Goal: Transaction & Acquisition: Purchase product/service

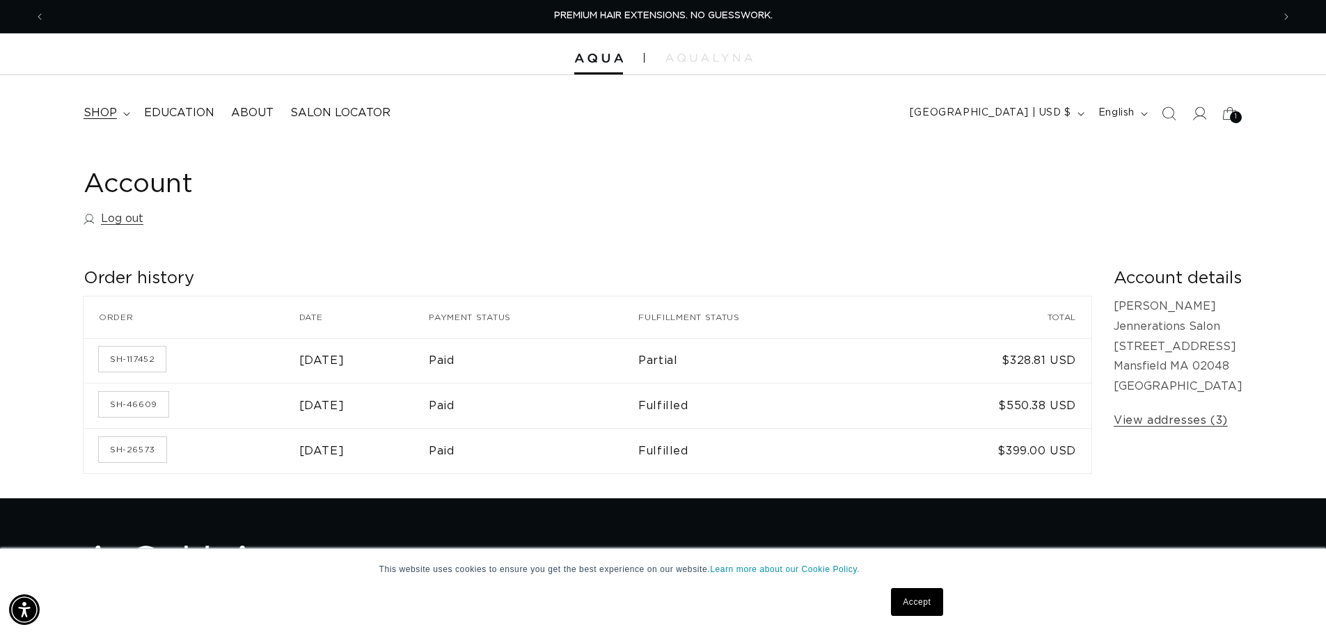
click at [97, 114] on span "shop" at bounding box center [100, 113] width 33 height 15
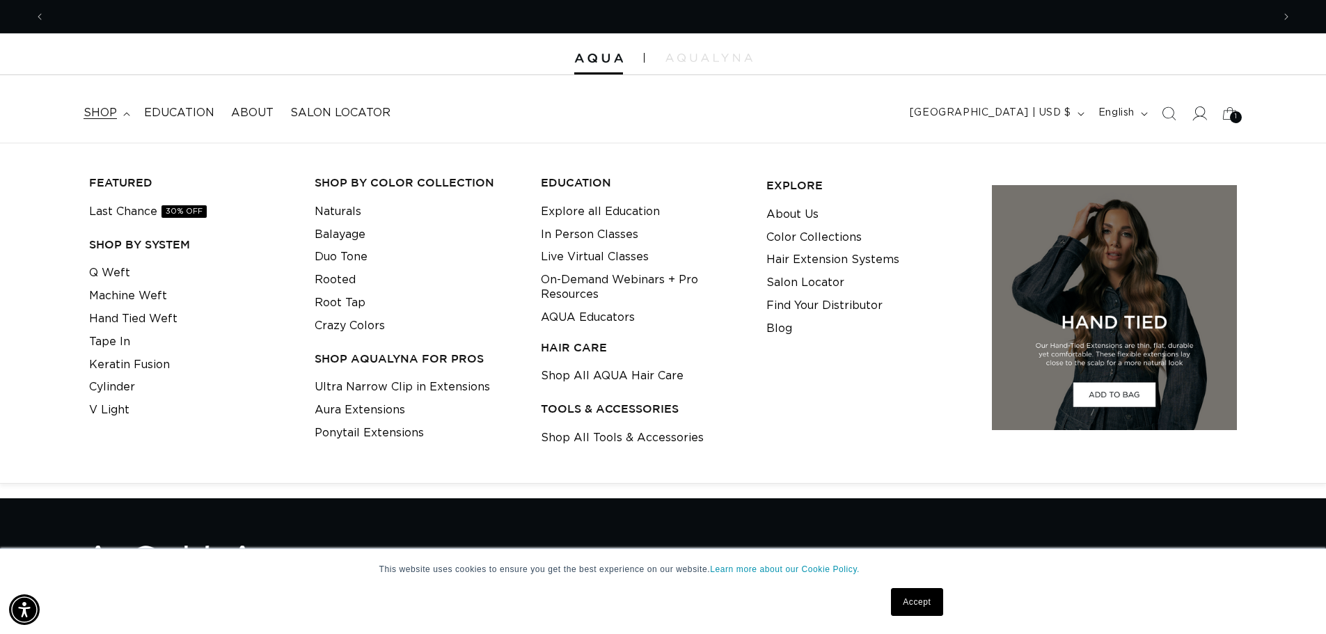
scroll to position [0, 1228]
click at [1203, 111] on icon at bounding box center [1199, 113] width 15 height 15
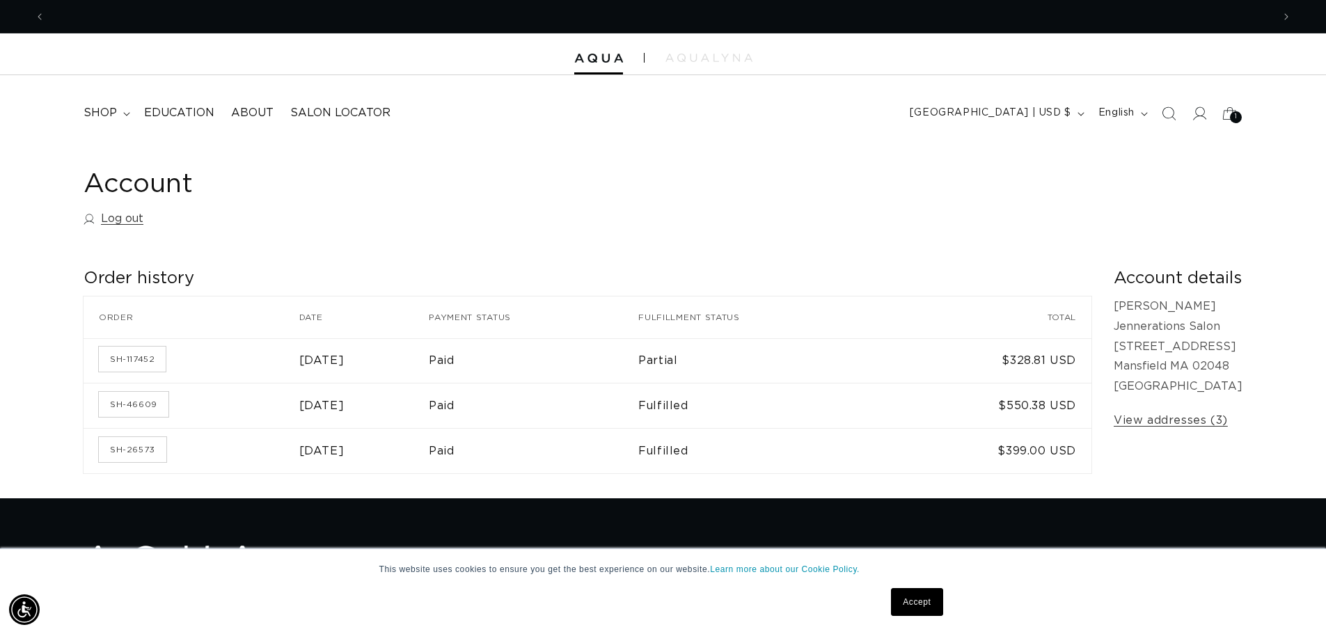
scroll to position [0, 2455]
click at [115, 114] on span "shop" at bounding box center [100, 113] width 33 height 15
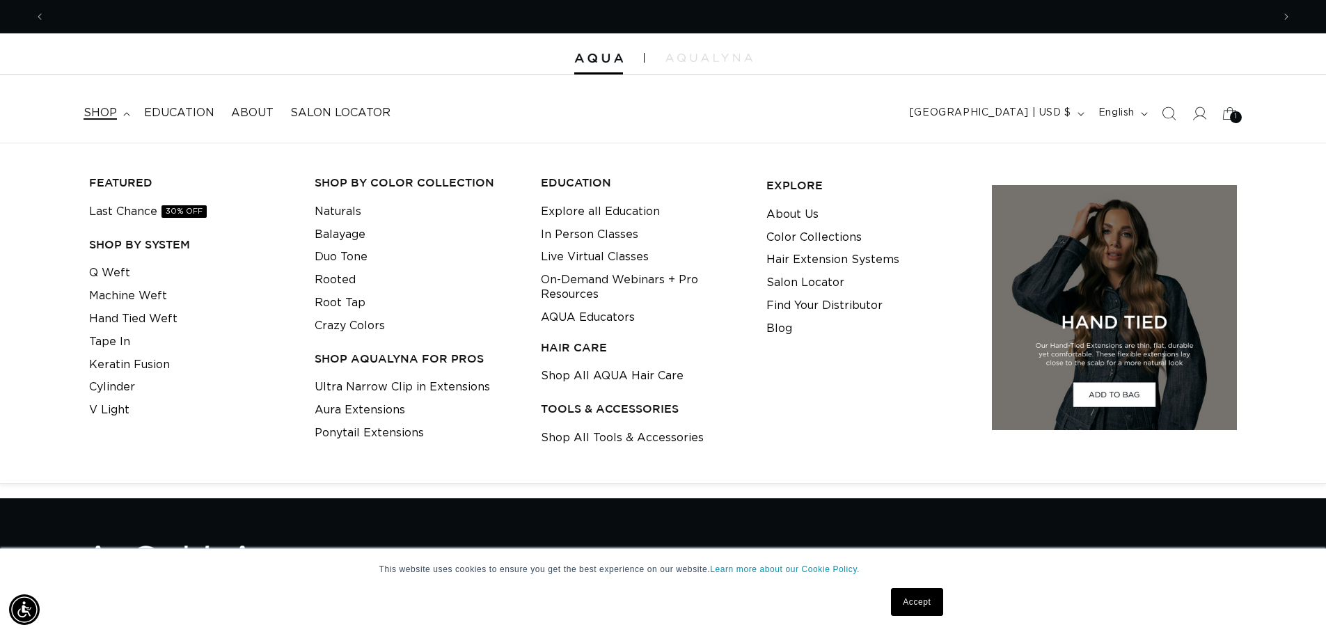
scroll to position [0, 0]
click at [110, 269] on link "Q Weft" at bounding box center [109, 273] width 41 height 23
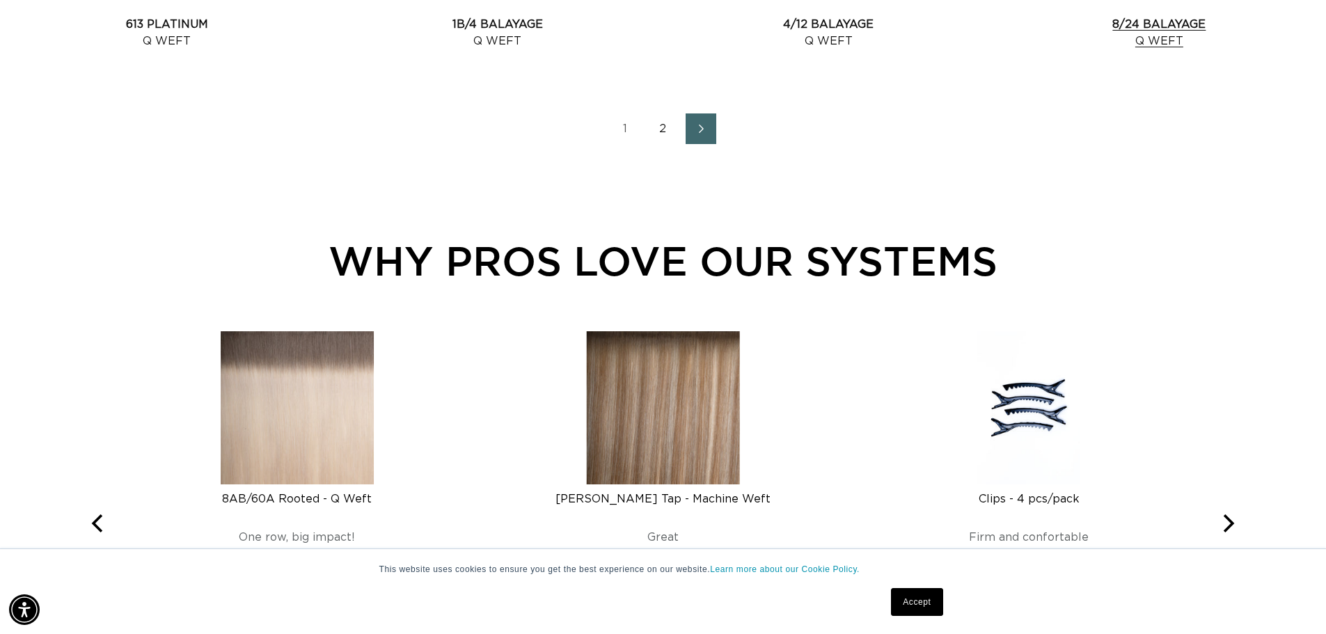
scroll to position [0, 1228]
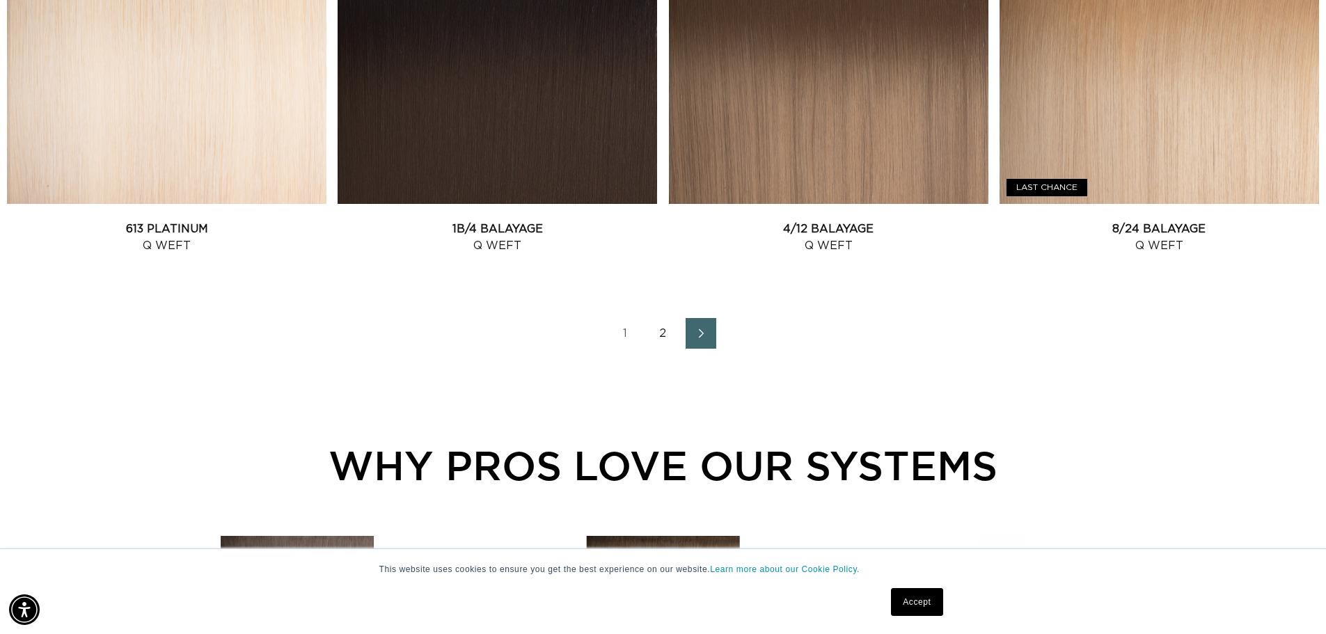
click at [714, 329] on link "Next page" at bounding box center [701, 333] width 31 height 31
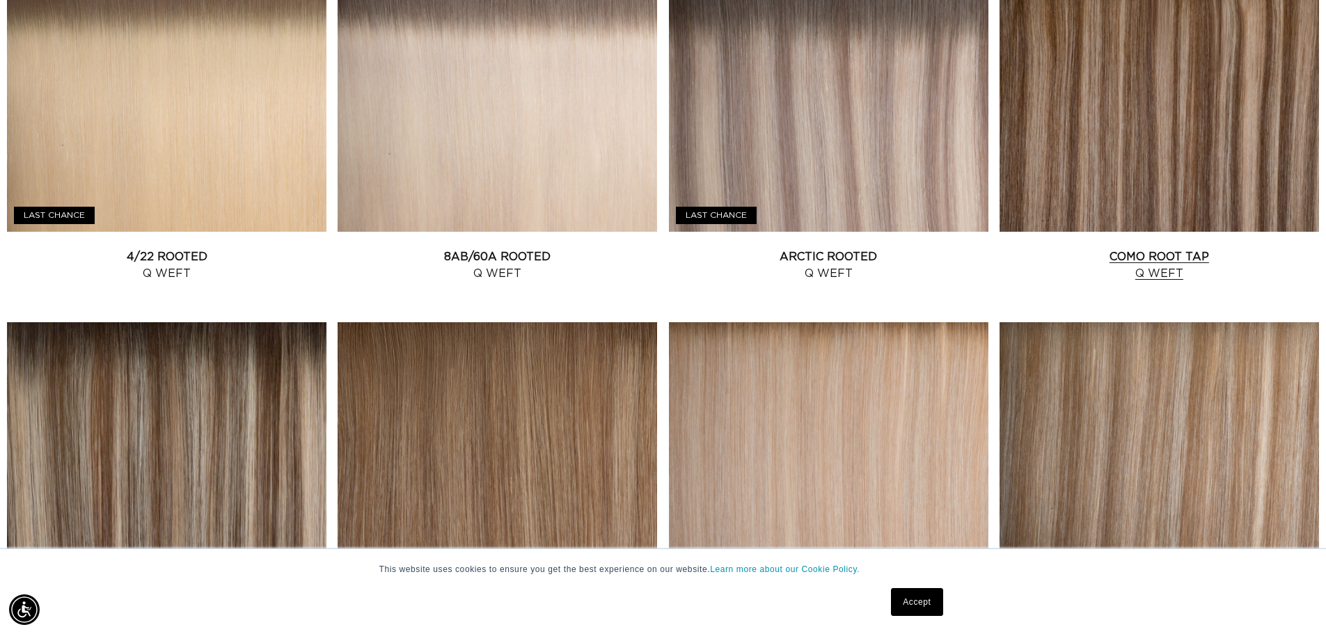
scroll to position [0, 2455]
click at [1152, 249] on link "Como Root Tap Q Weft" at bounding box center [1160, 265] width 320 height 33
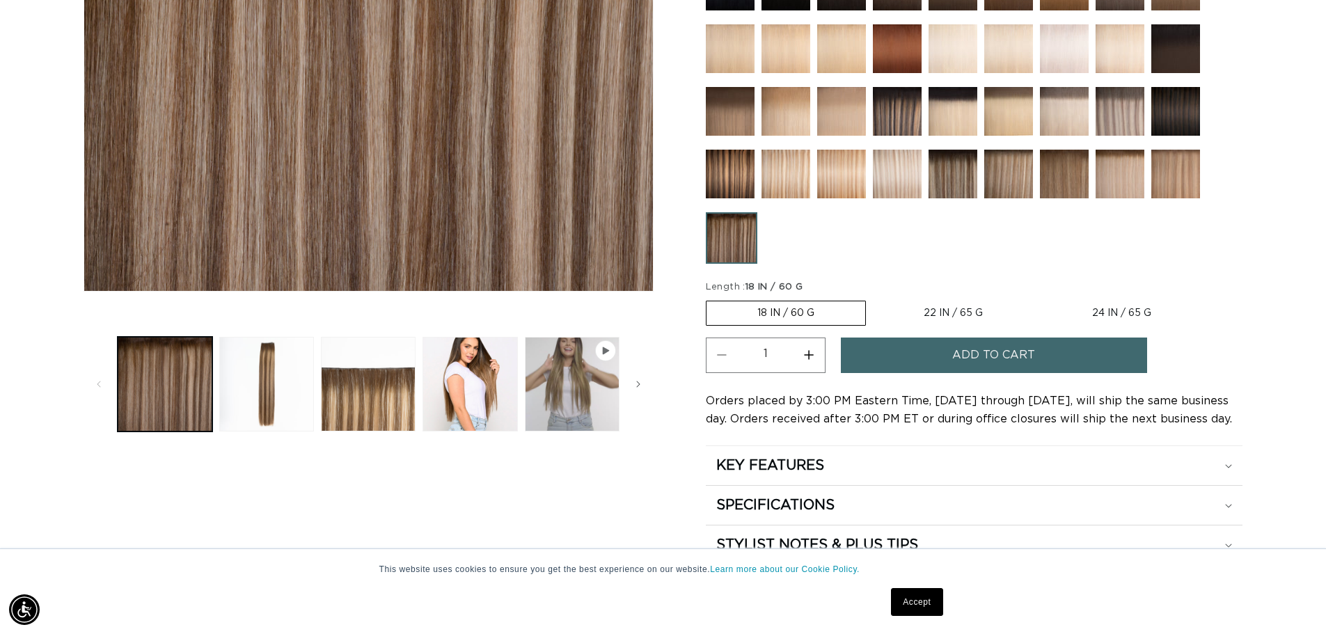
scroll to position [0, 1228]
click at [1005, 357] on span "Add to cart" at bounding box center [994, 356] width 83 height 36
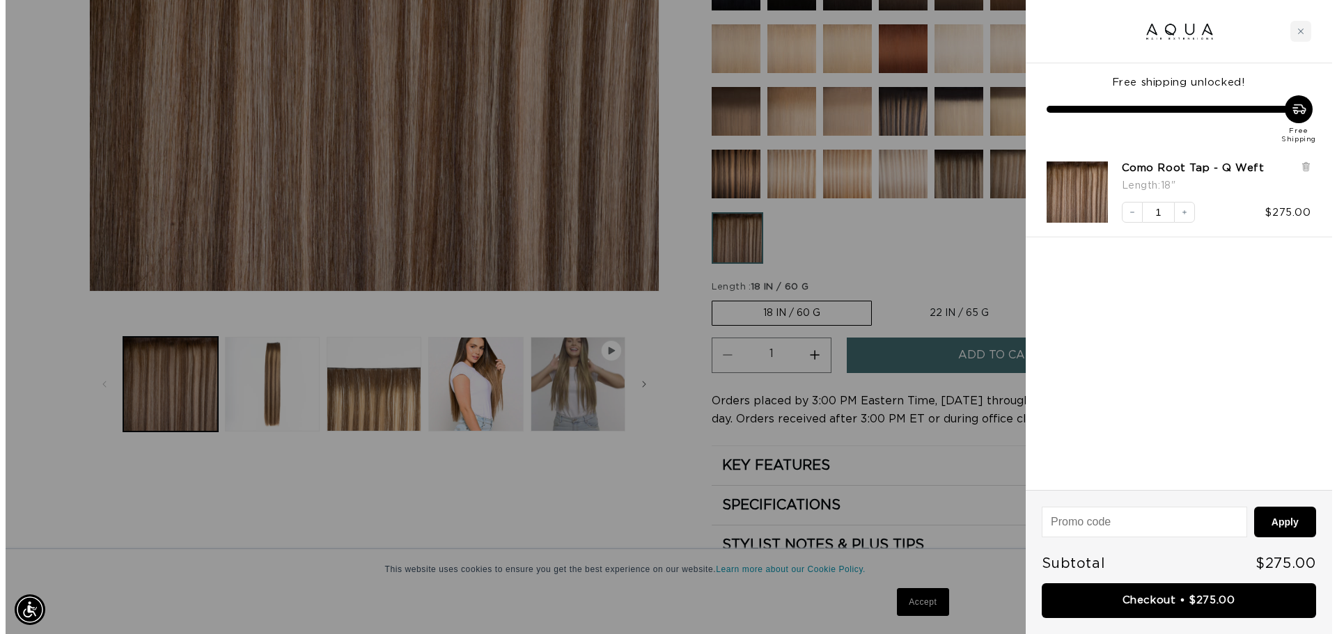
scroll to position [0, 2476]
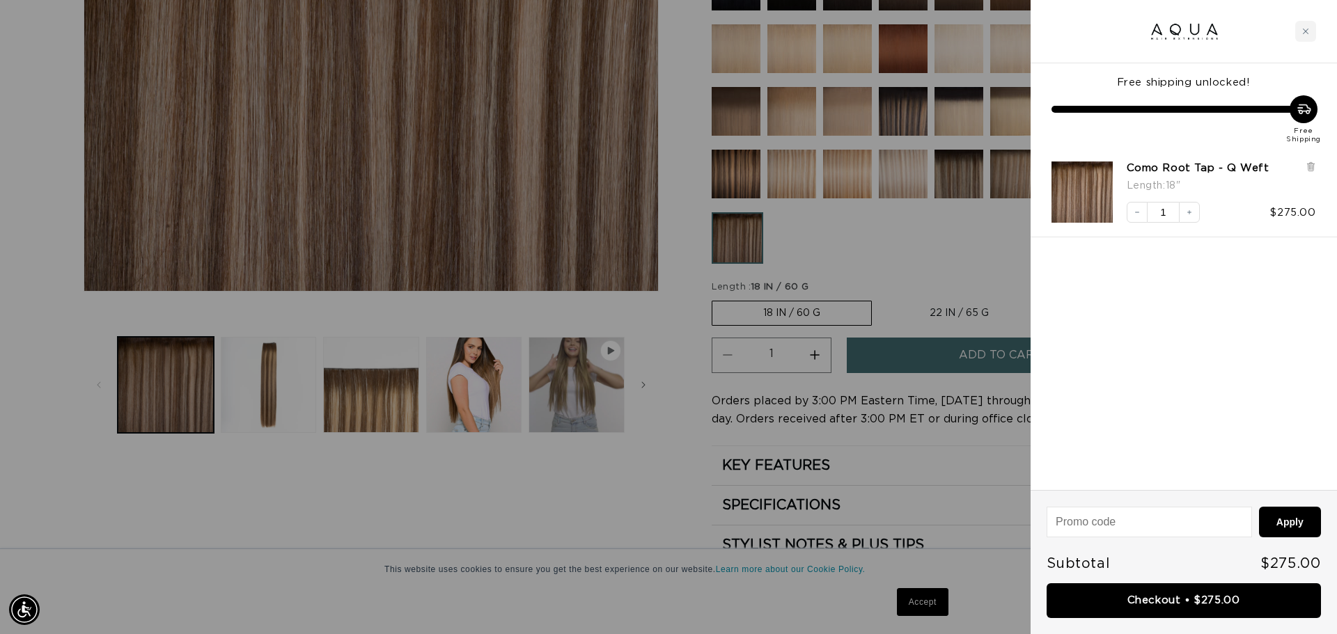
click at [397, 534] on div at bounding box center [668, 317] width 1337 height 634
click at [565, 558] on div at bounding box center [668, 317] width 1337 height 634
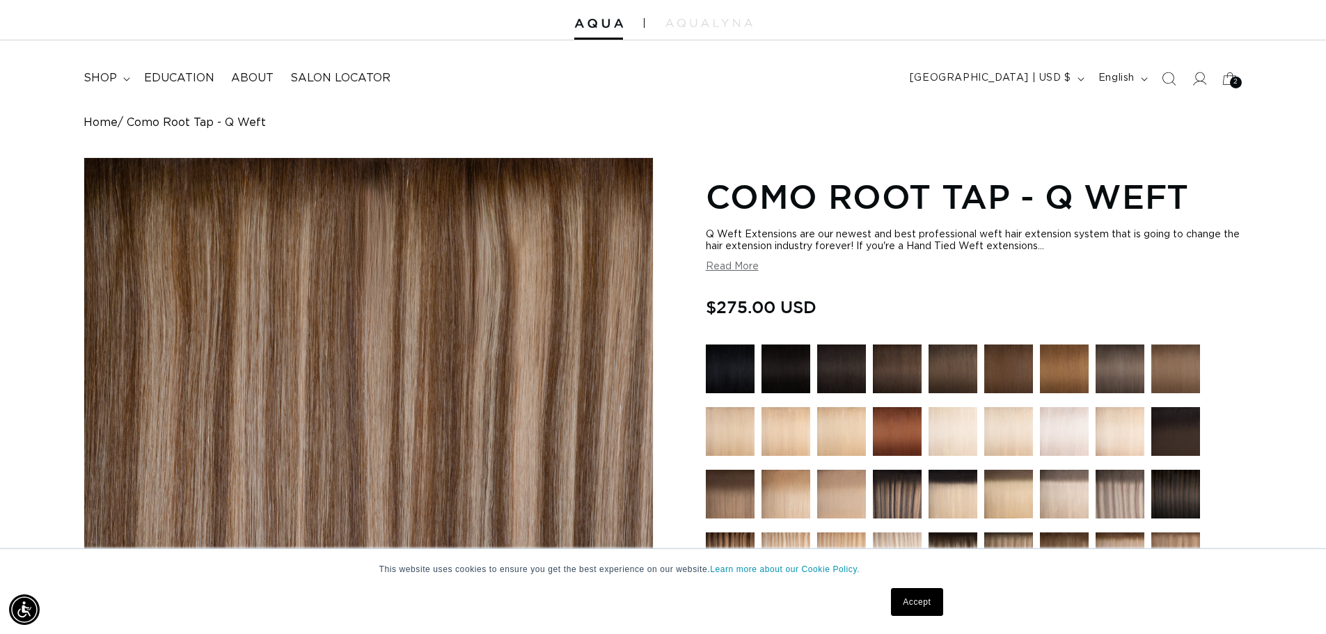
scroll to position [0, 0]
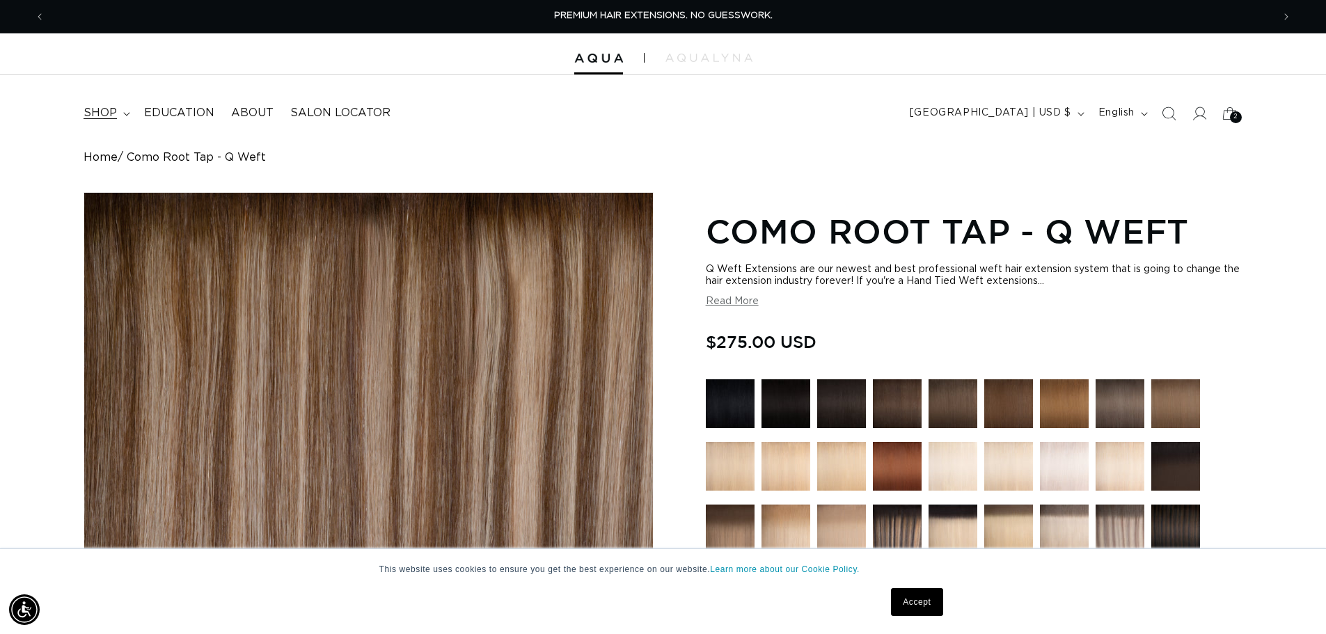
click at [100, 115] on span "shop" at bounding box center [100, 113] width 33 height 15
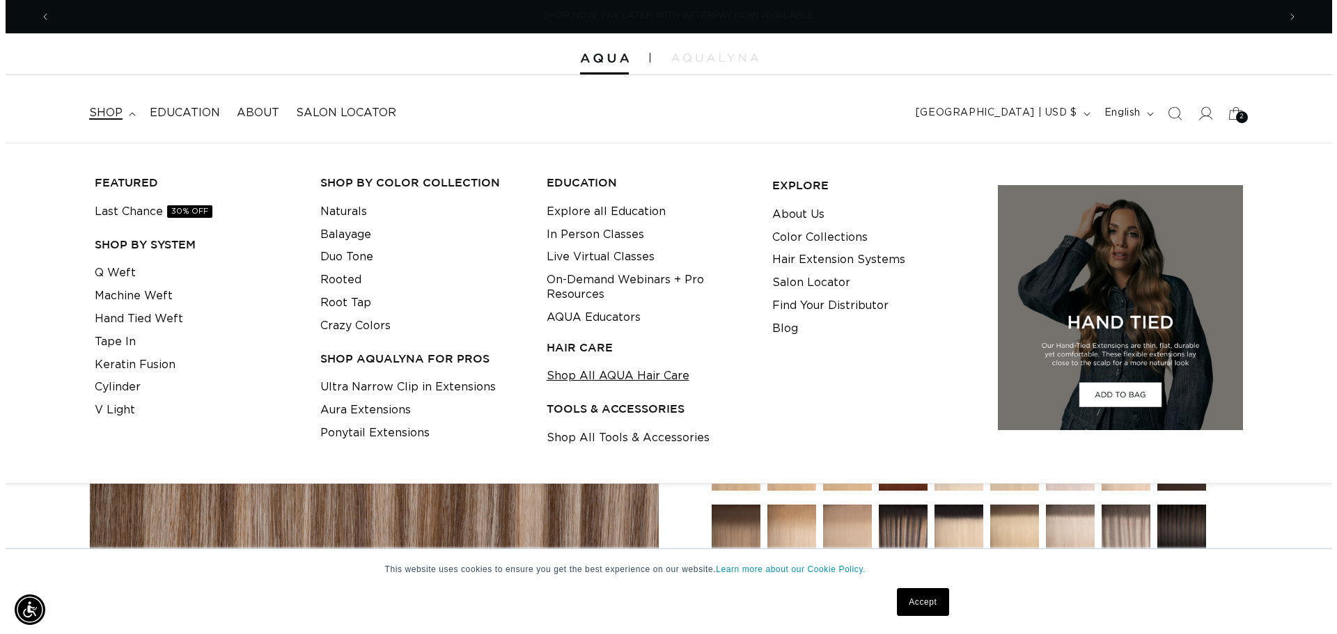
scroll to position [0, 2455]
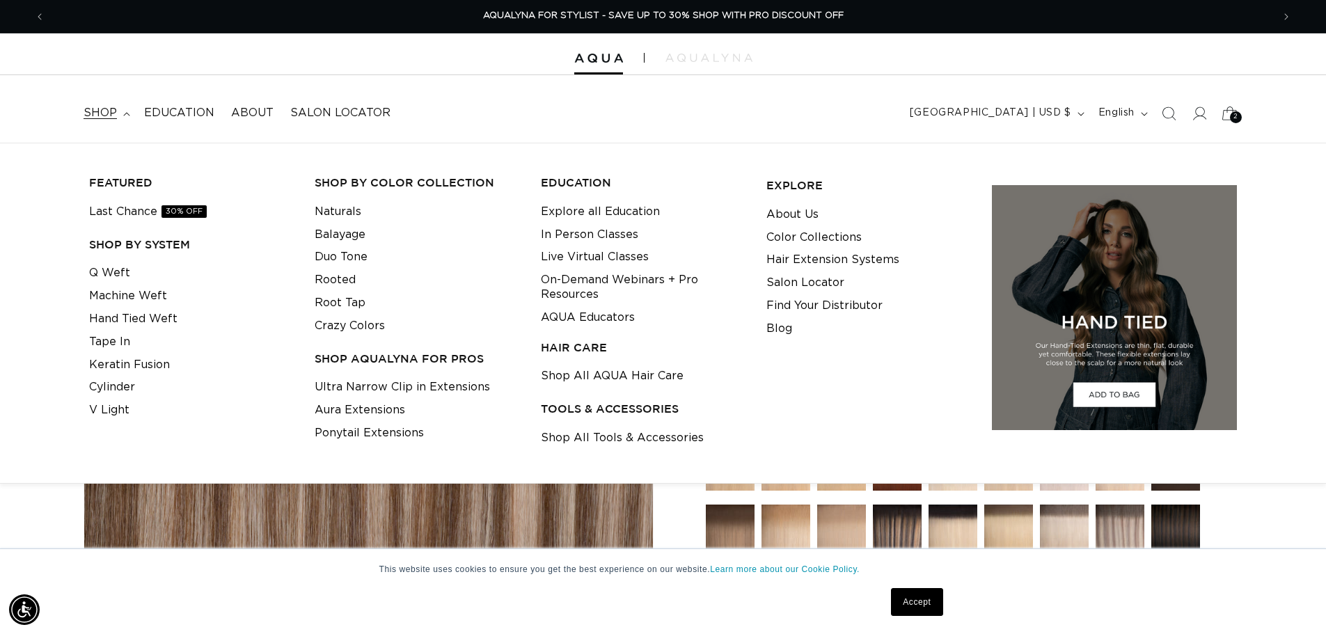
click at [1235, 120] on span "2" at bounding box center [1236, 117] width 5 height 12
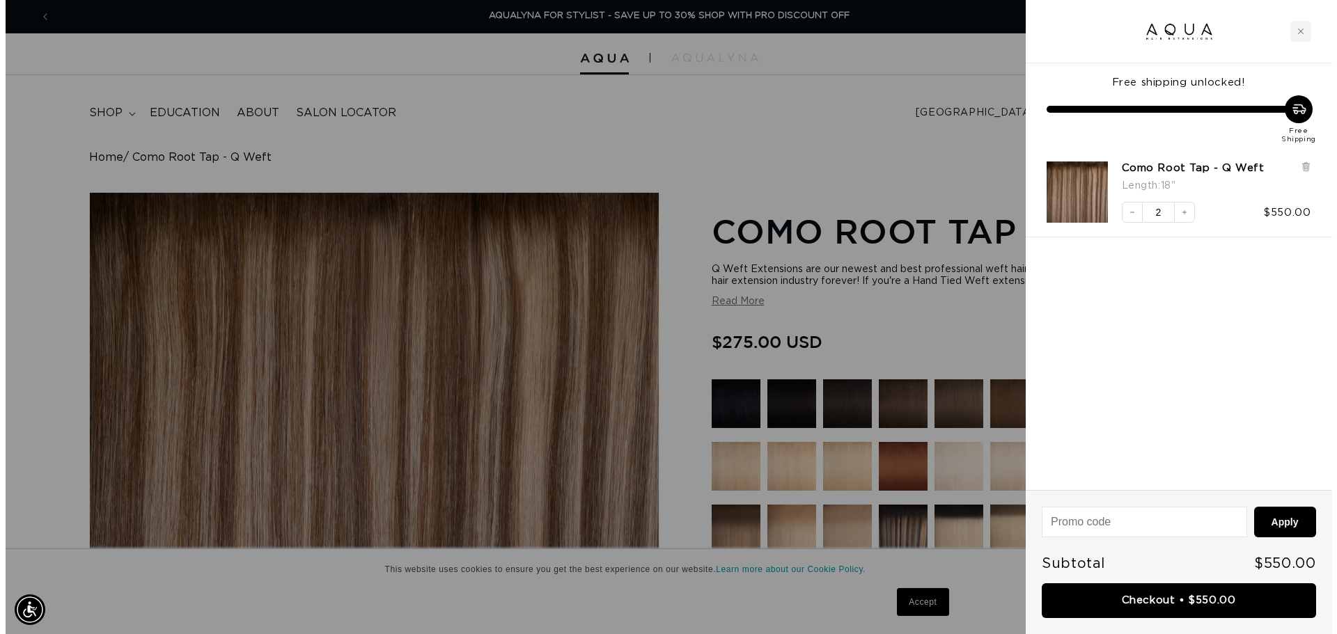
scroll to position [0, 2476]
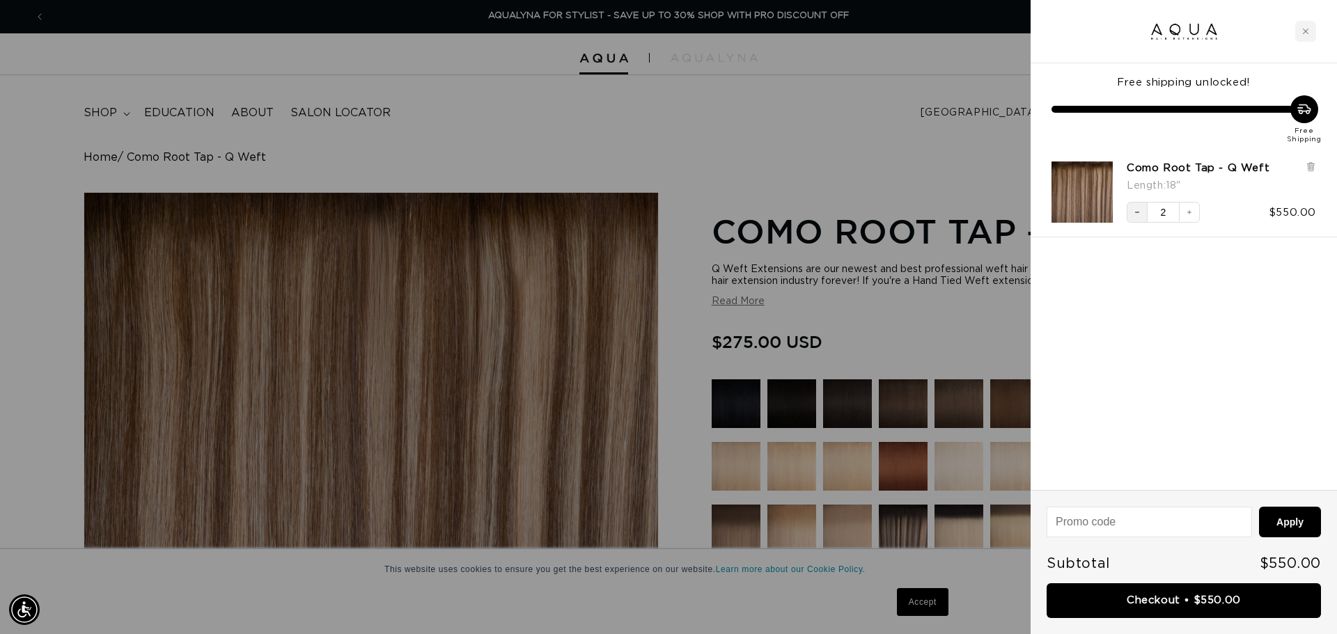
click at [1131, 214] on button "Decrease quantity" at bounding box center [1137, 212] width 21 height 21
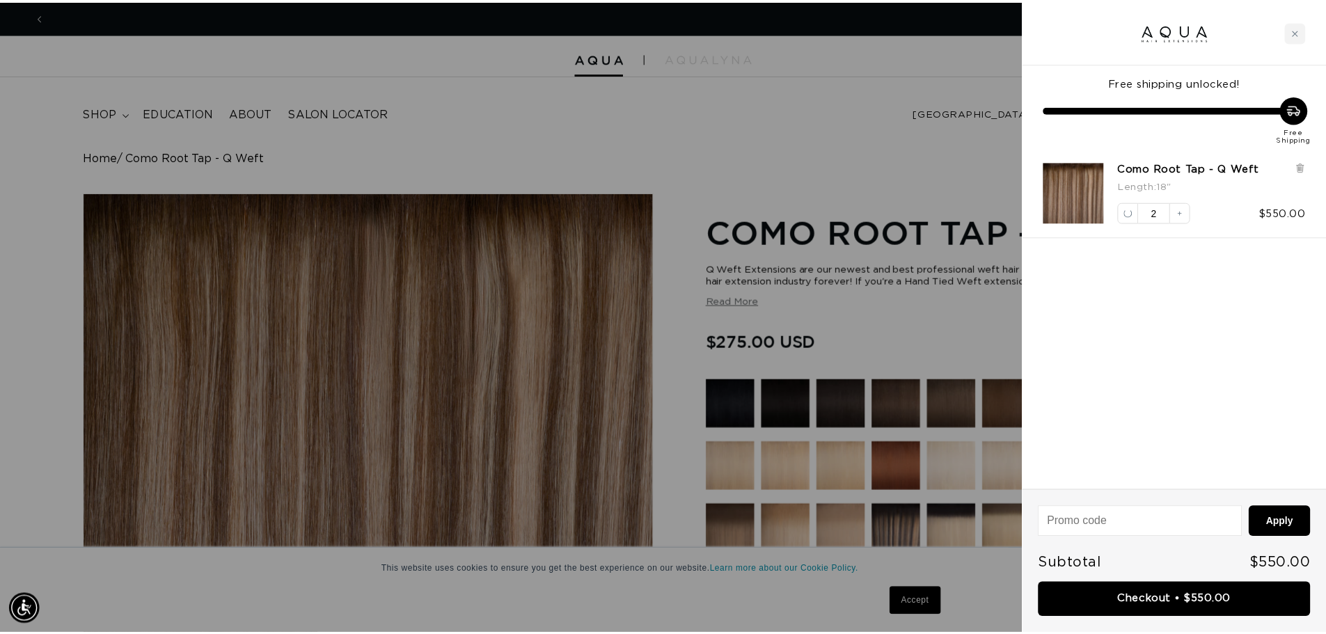
scroll to position [0, 0]
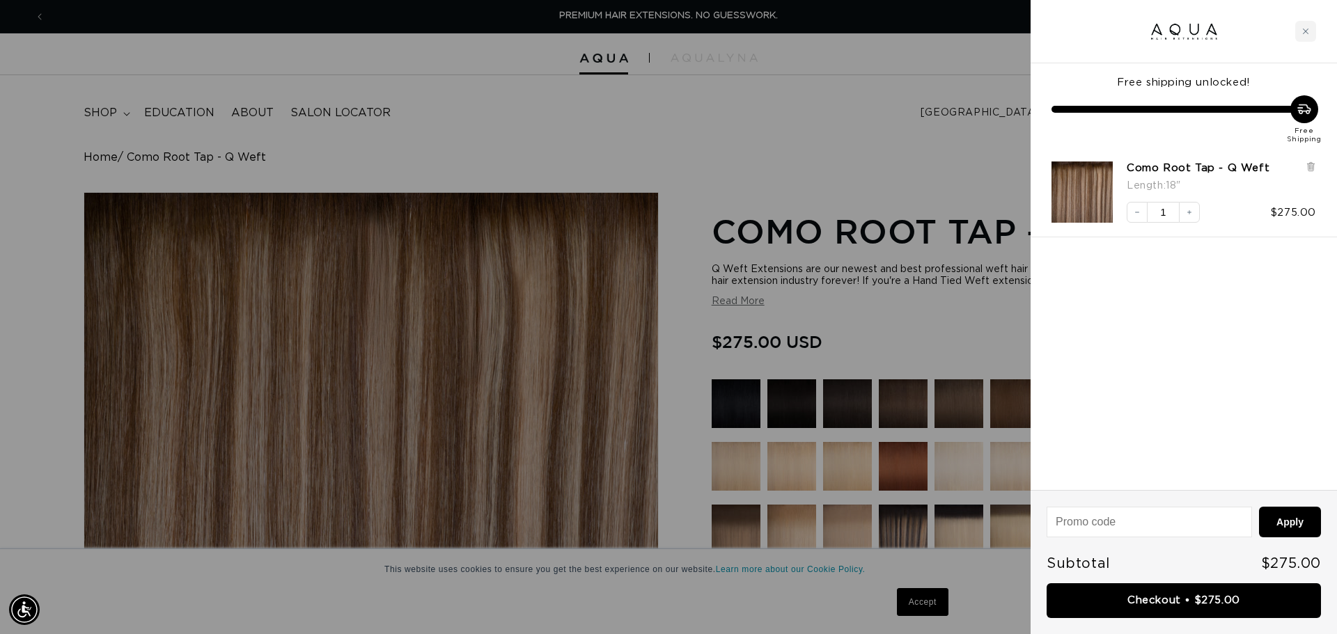
click at [923, 136] on div at bounding box center [668, 317] width 1337 height 634
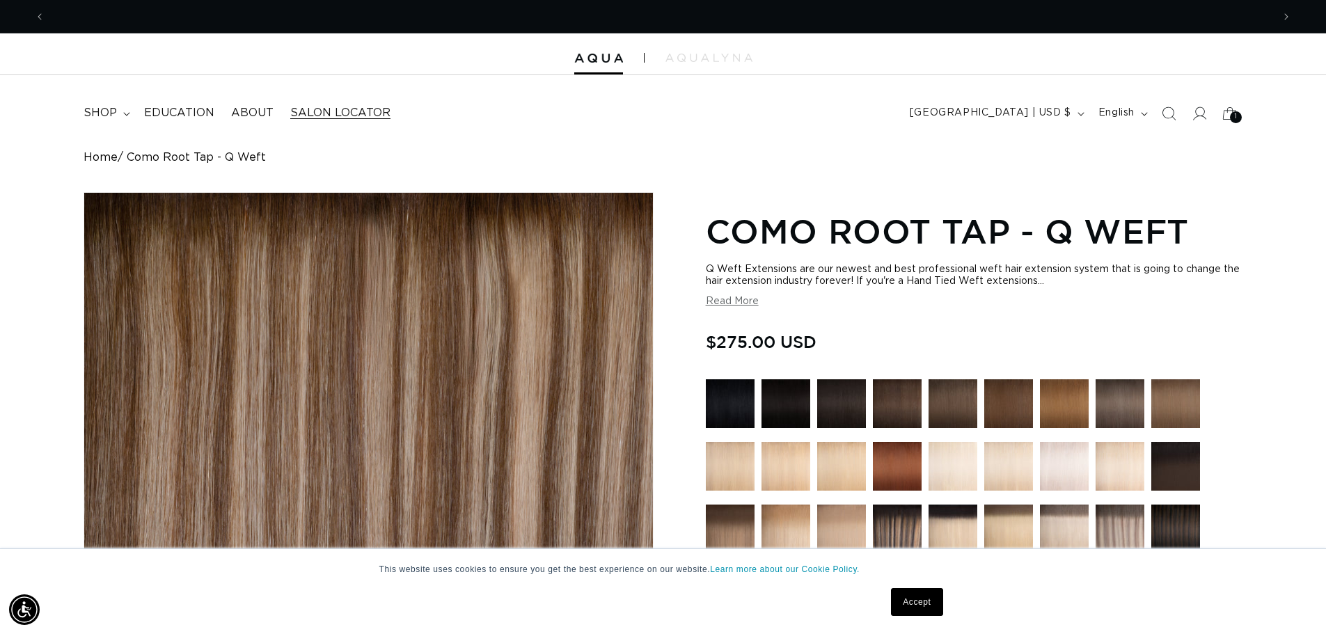
scroll to position [0, 1228]
click at [95, 153] on link "Home" at bounding box center [101, 157] width 34 height 13
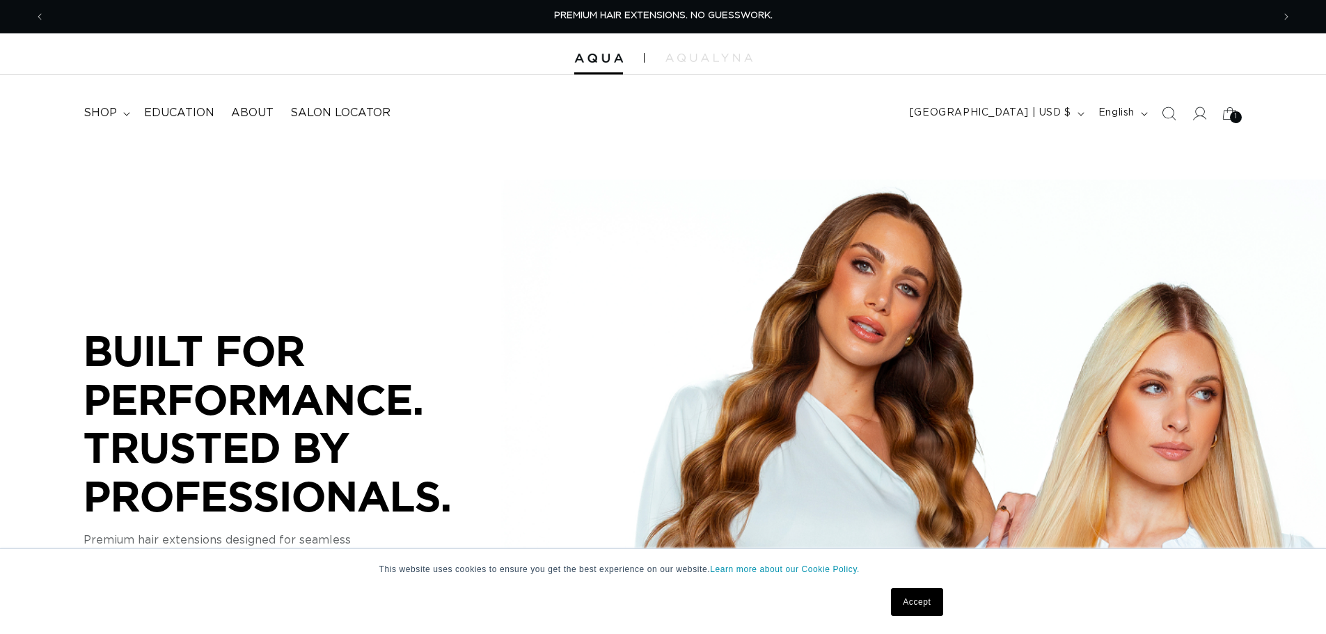
click at [109, 108] on span "shop" at bounding box center [100, 113] width 33 height 15
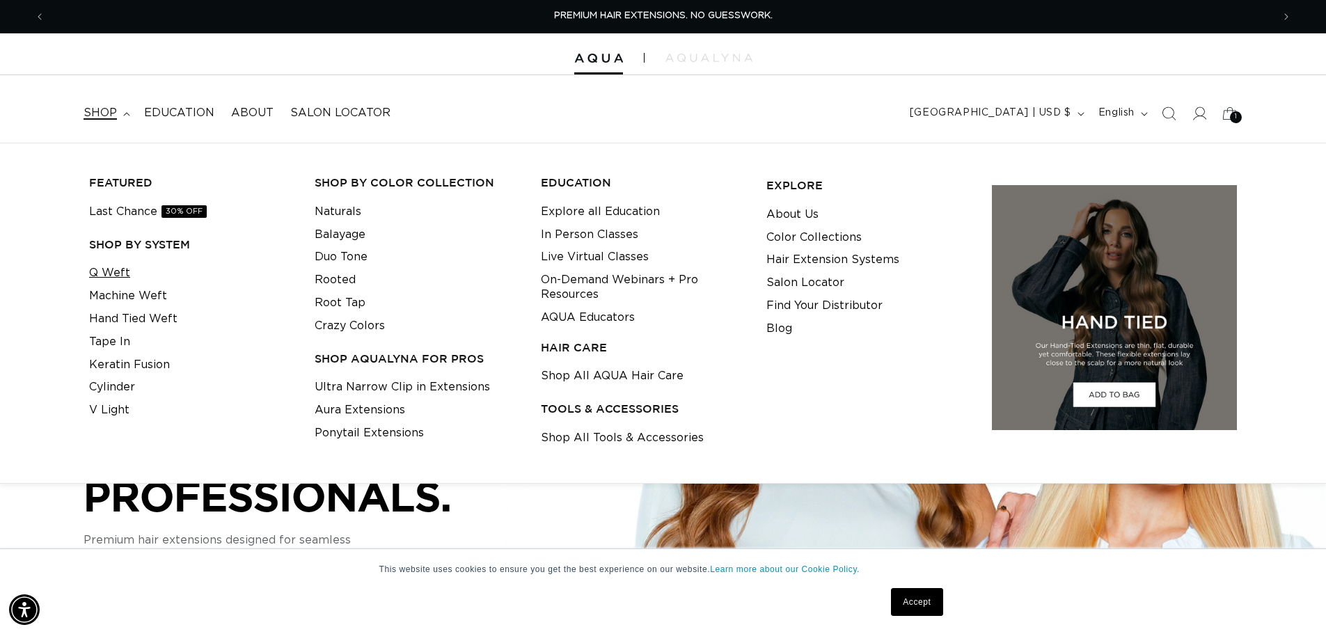
click at [124, 265] on link "Q Weft" at bounding box center [109, 273] width 41 height 23
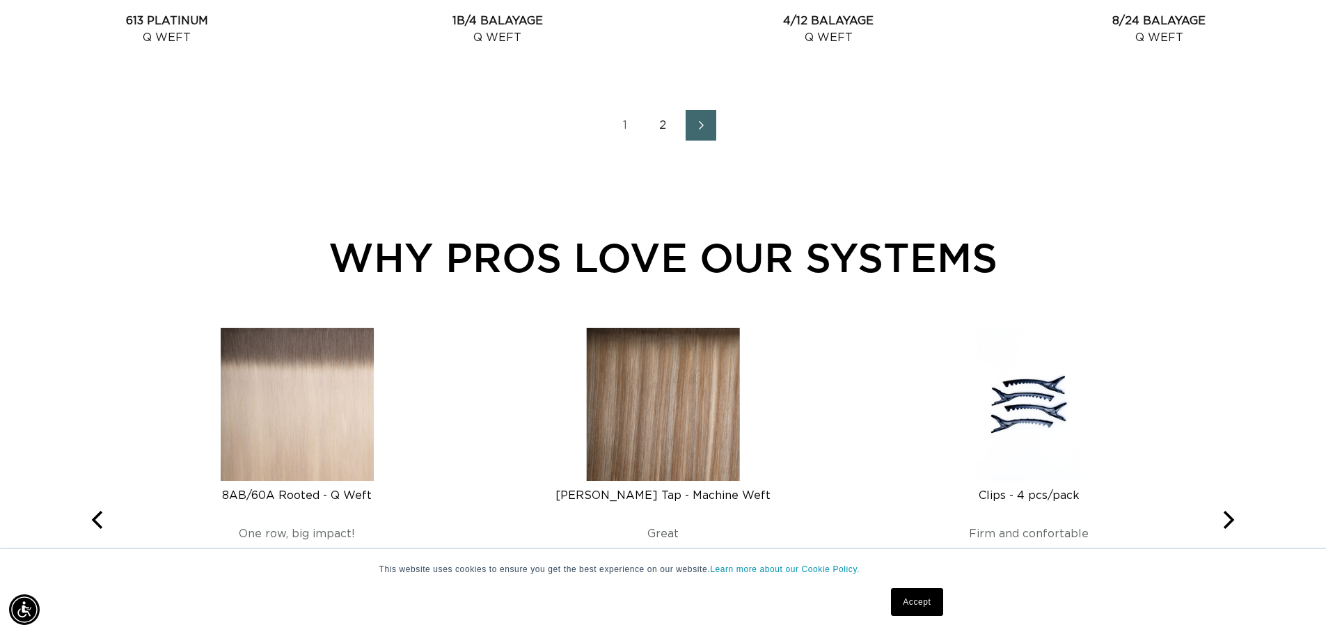
scroll to position [2159, 0]
click at [664, 125] on link "2" at bounding box center [663, 124] width 31 height 31
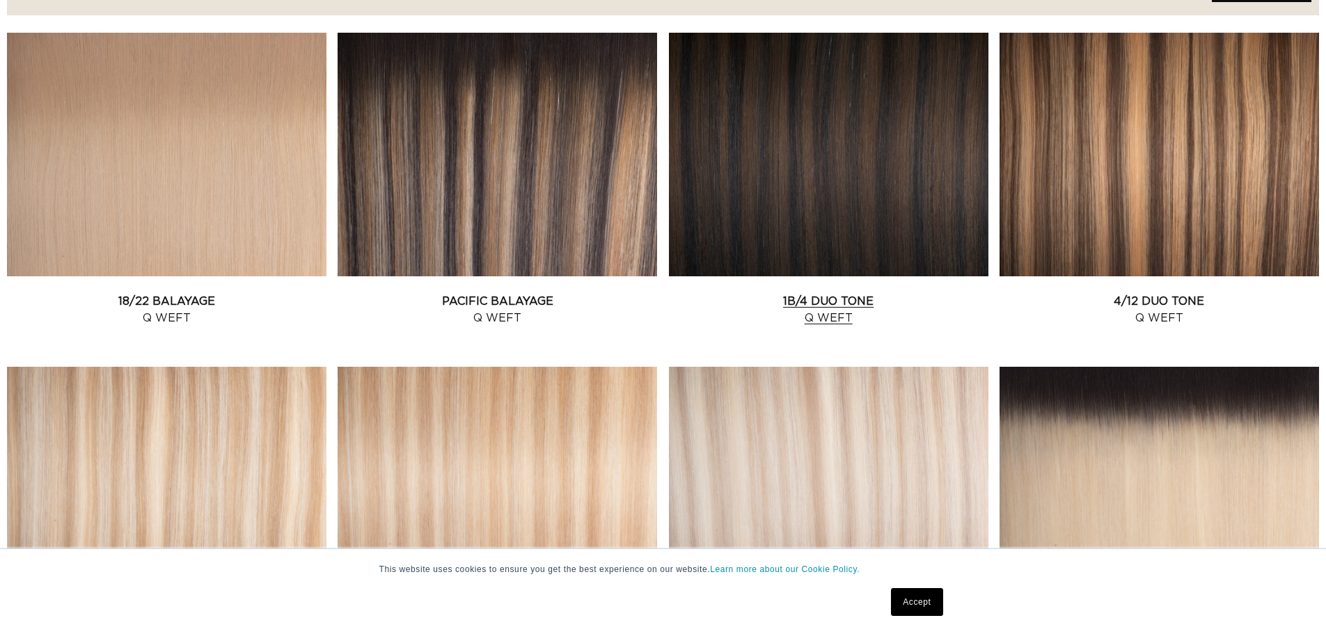
scroll to position [557, 0]
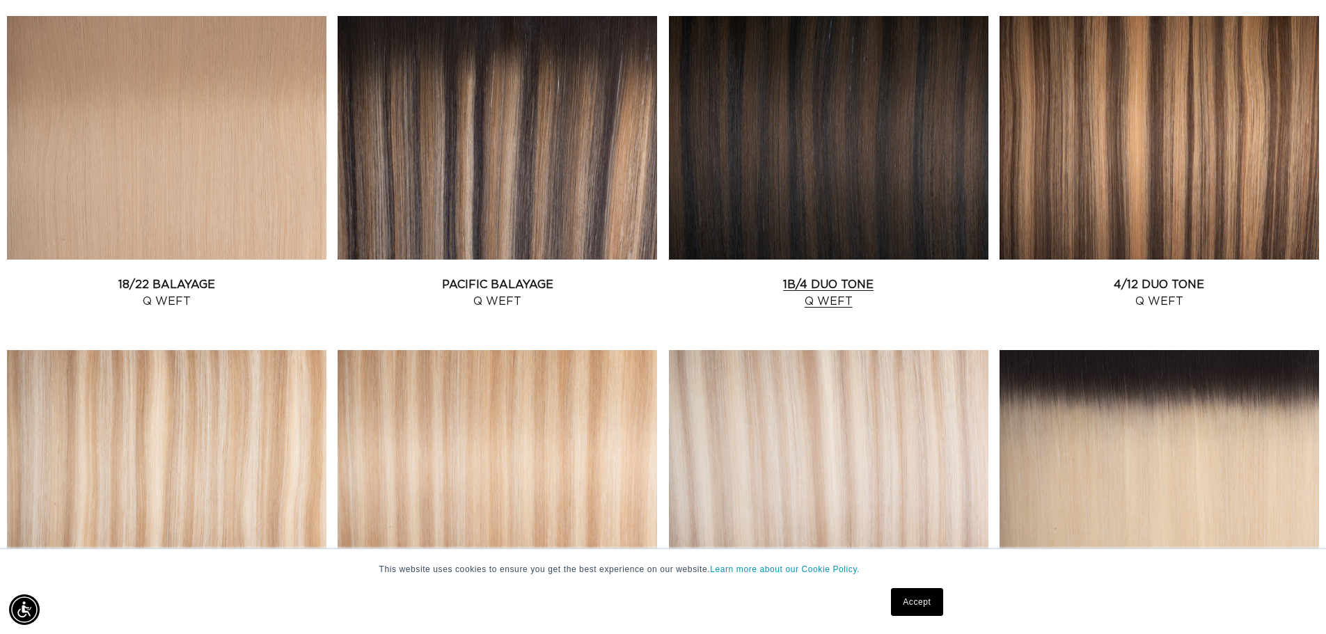
click at [825, 276] on link "1B/4 Duo Tone Q Weft" at bounding box center [829, 292] width 320 height 33
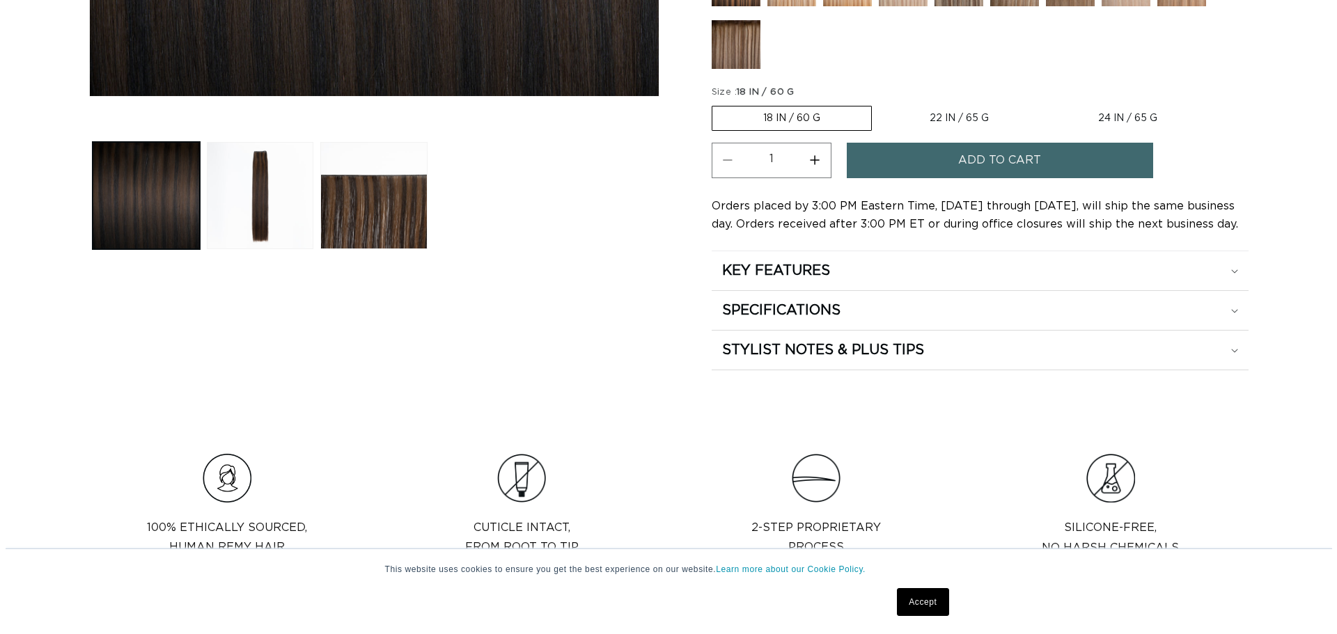
scroll to position [418, 0]
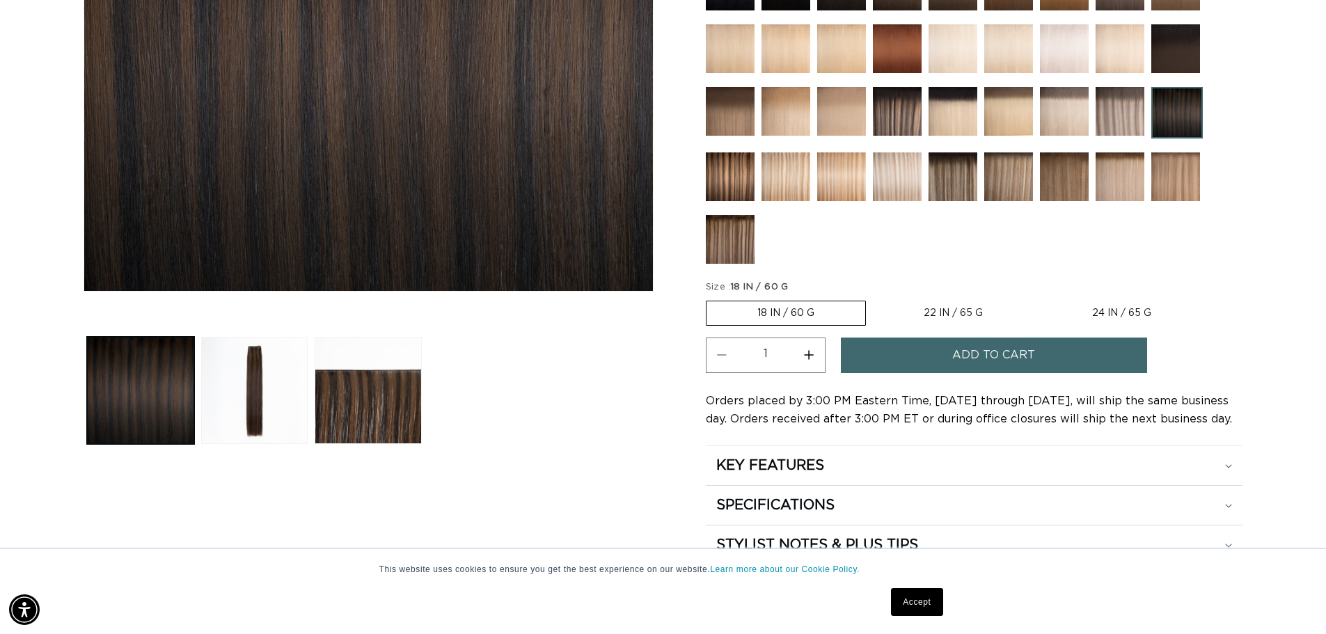
click at [940, 370] on button "Add to cart" at bounding box center [994, 356] width 306 height 36
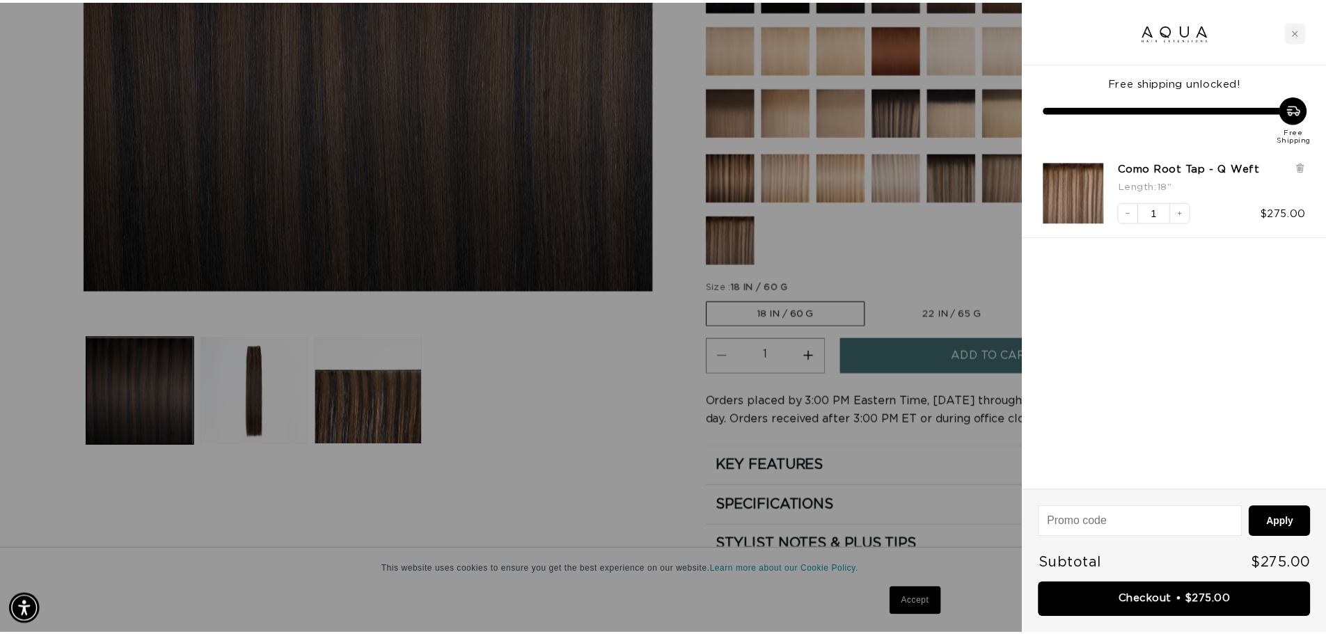
scroll to position [0, 1238]
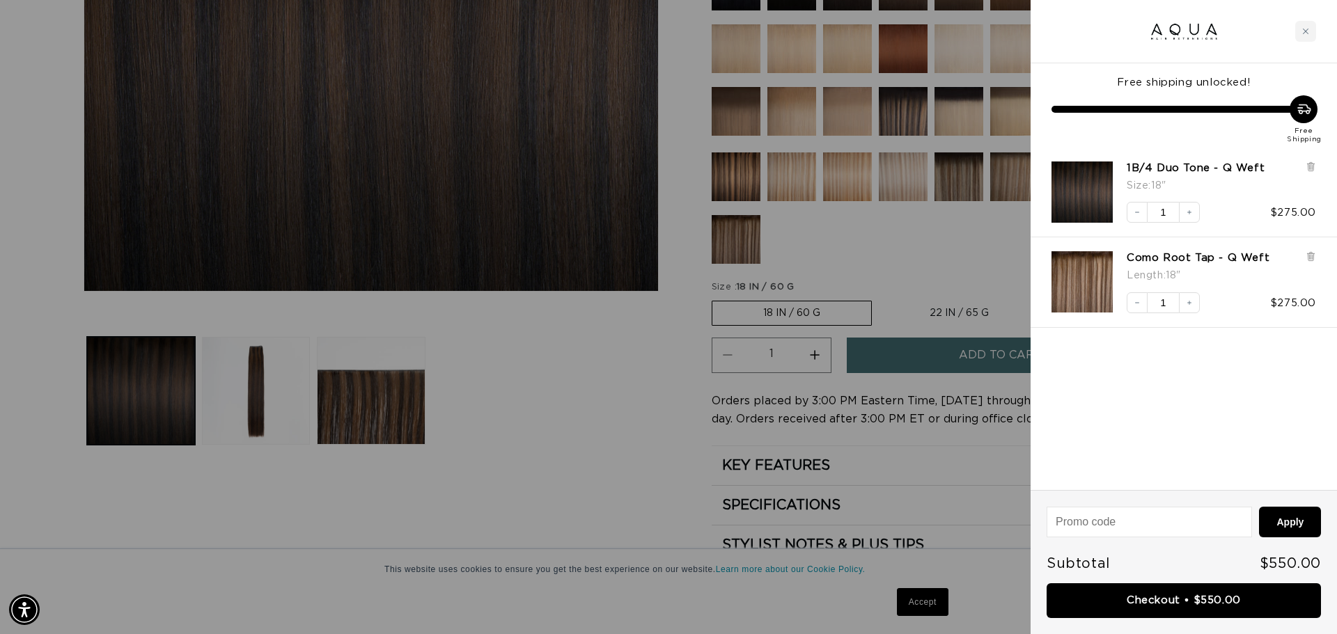
click at [672, 470] on div at bounding box center [668, 317] width 1337 height 634
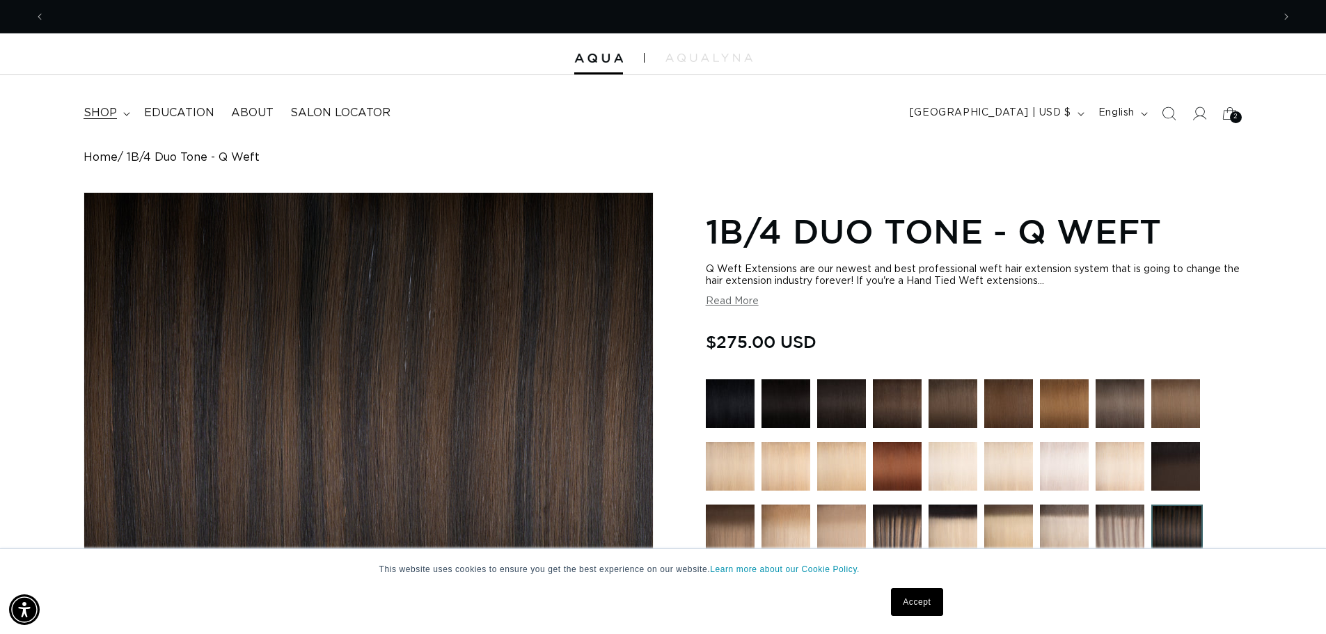
scroll to position [0, 2455]
click at [116, 108] on span "shop" at bounding box center [100, 113] width 33 height 15
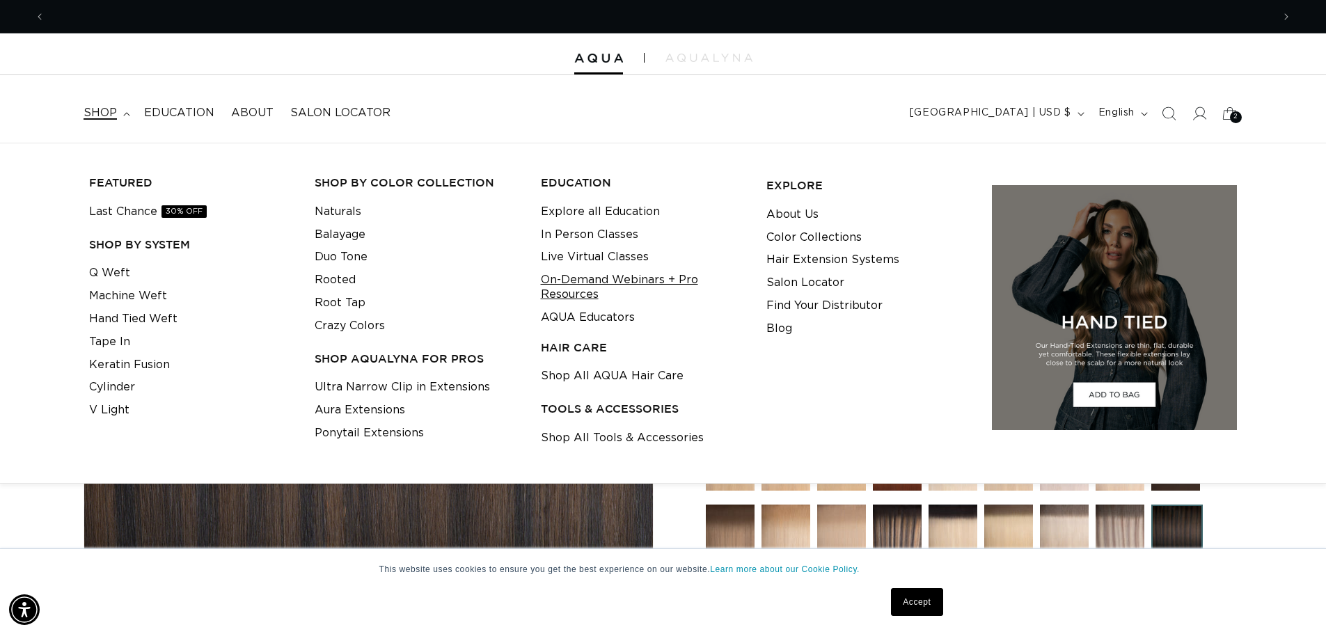
scroll to position [0, 0]
click at [576, 440] on link "Shop All Tools & Accessories" at bounding box center [622, 438] width 163 height 23
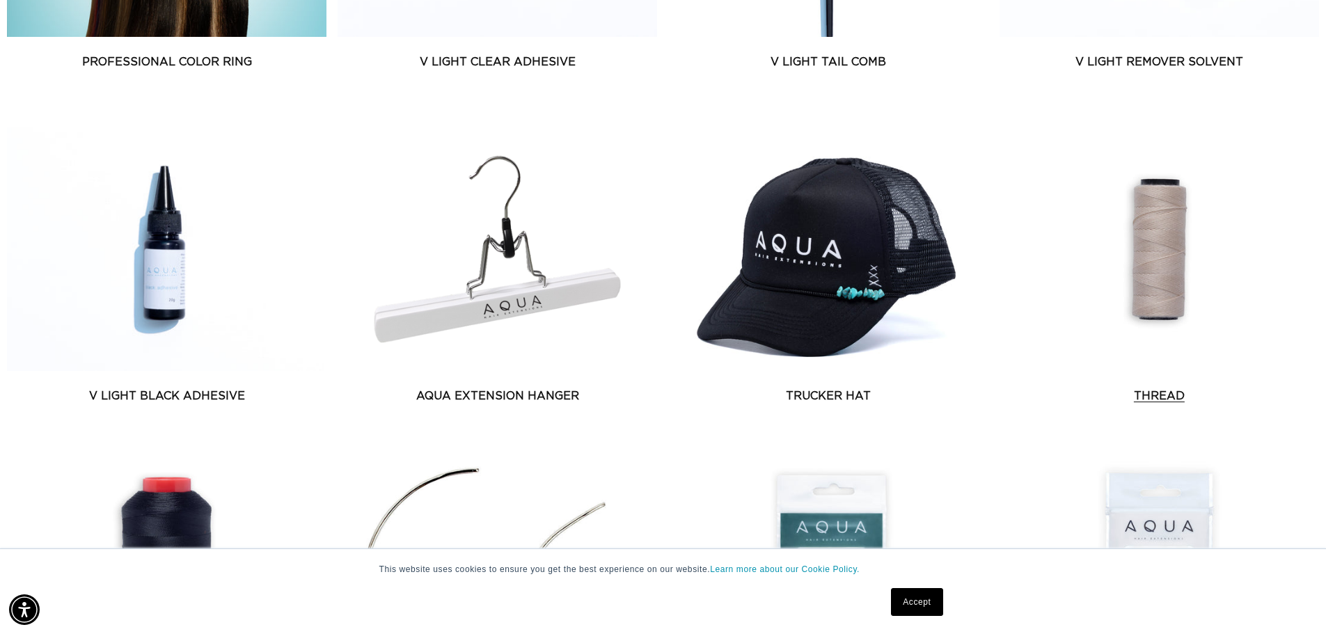
scroll to position [0, 1228]
click at [1155, 388] on link "Thread" at bounding box center [1160, 396] width 320 height 17
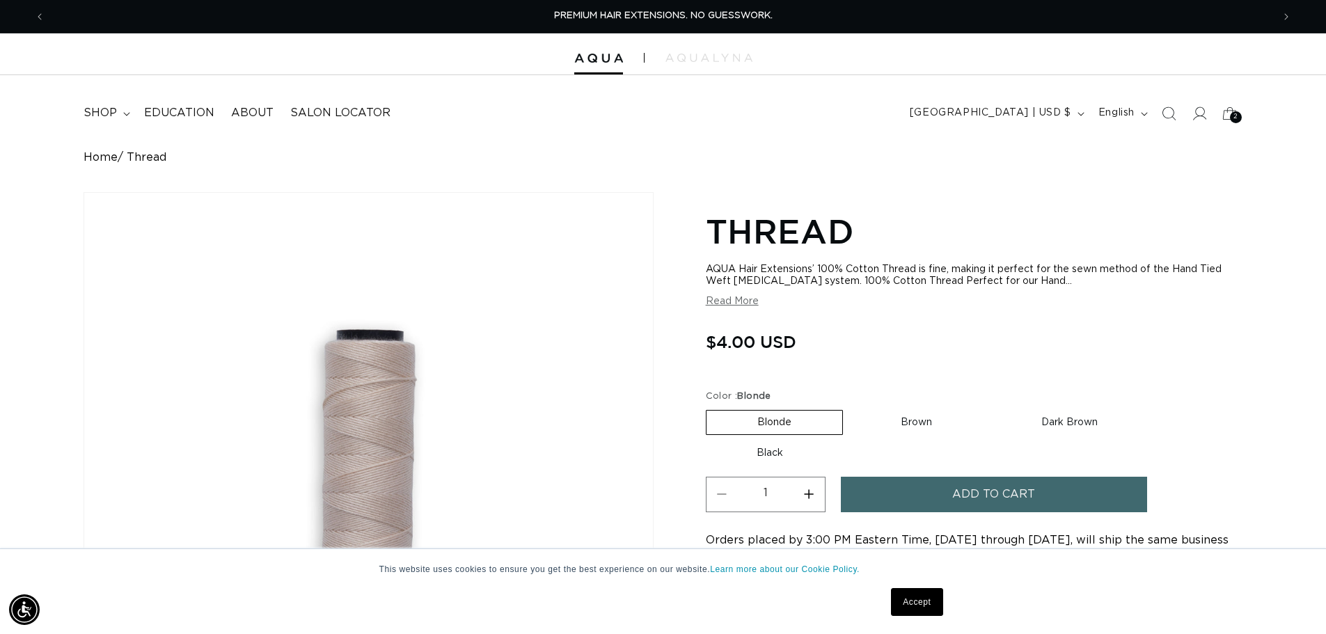
click at [952, 426] on label "Brown Variant sold out or unavailable" at bounding box center [916, 423] width 133 height 24
click at [851, 408] on input "Brown Variant sold out or unavailable" at bounding box center [850, 407] width 1 height 1
radio input "true"
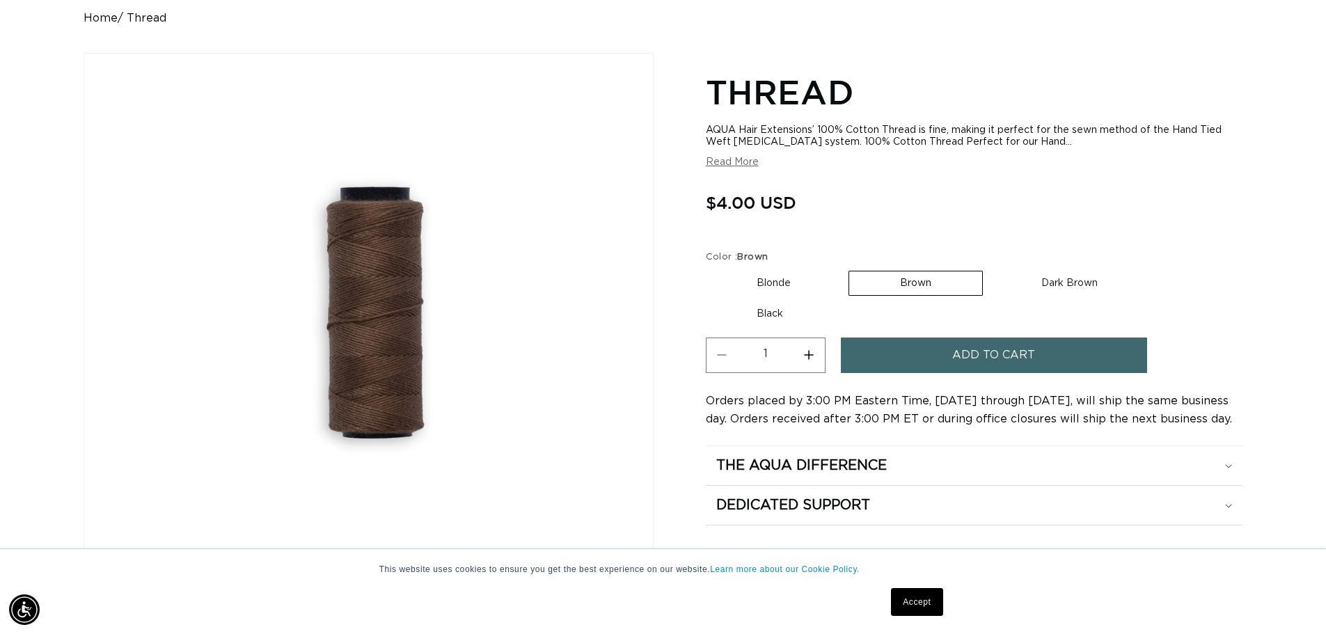
scroll to position [0, 1228]
click at [1057, 276] on label "Dark Brown Variant sold out or unavailable" at bounding box center [1070, 284] width 158 height 24
click at [991, 269] on input "Dark Brown Variant sold out or unavailable" at bounding box center [990, 268] width 1 height 1
radio input "true"
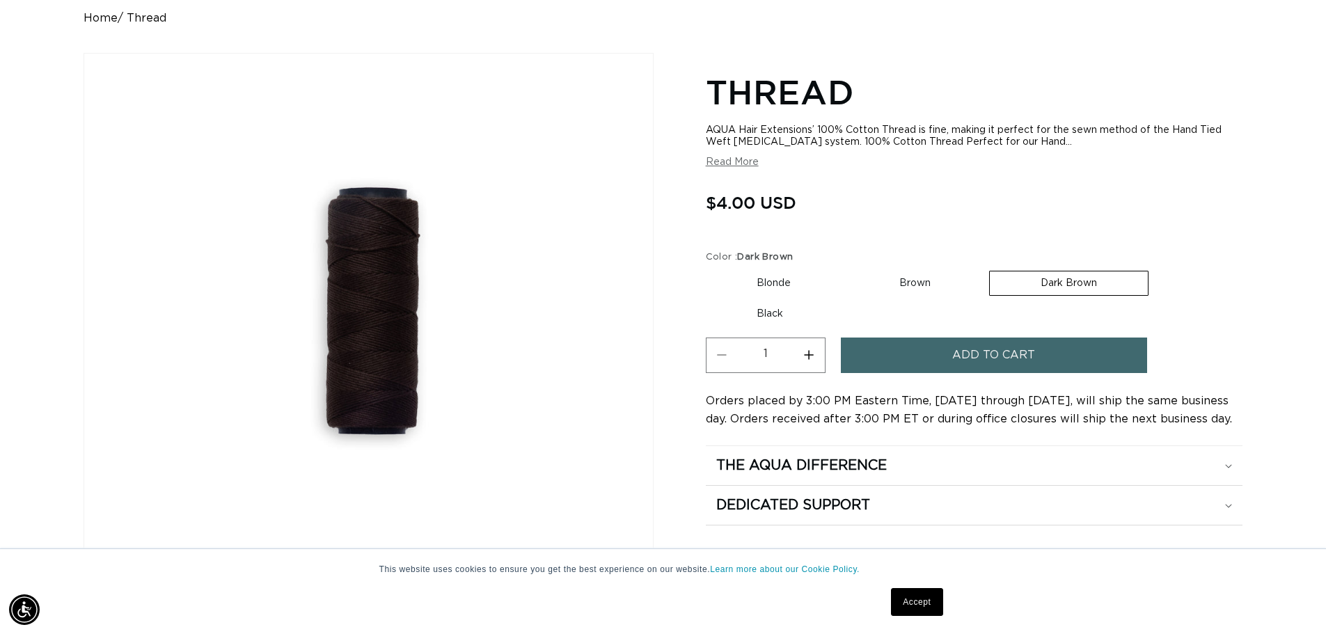
click at [1015, 366] on span "Add to cart" at bounding box center [994, 356] width 83 height 36
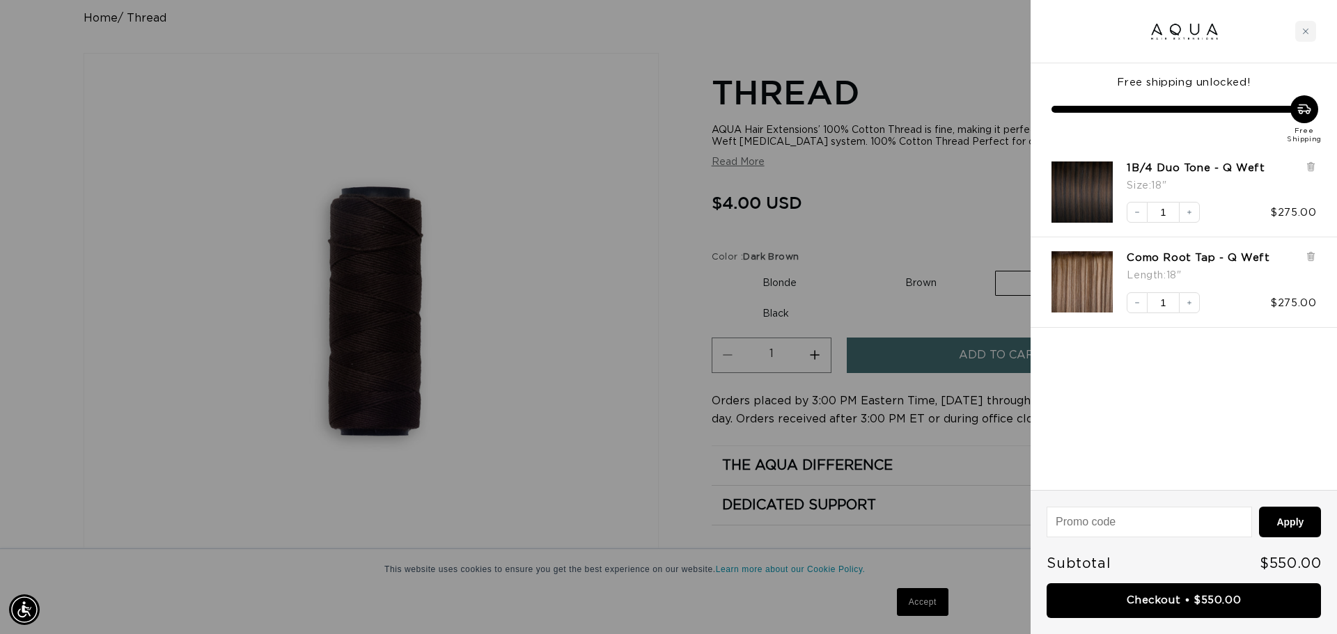
click at [898, 233] on div at bounding box center [668, 317] width 1337 height 634
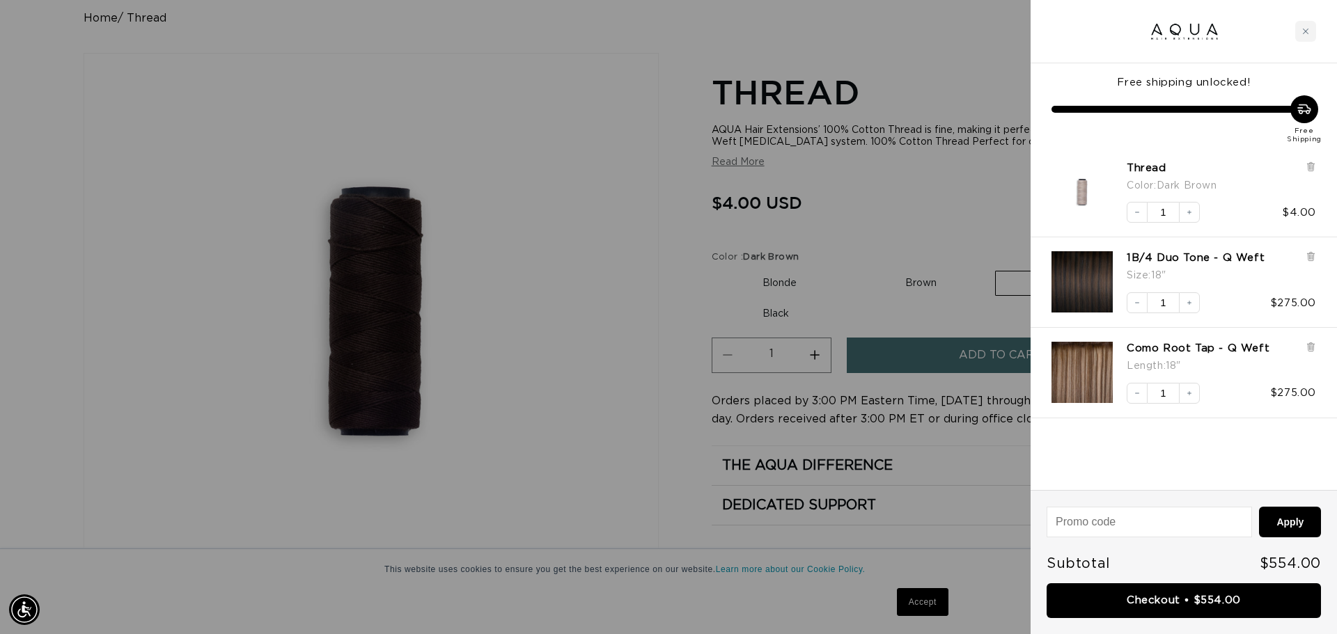
click at [906, 283] on div at bounding box center [668, 317] width 1337 height 634
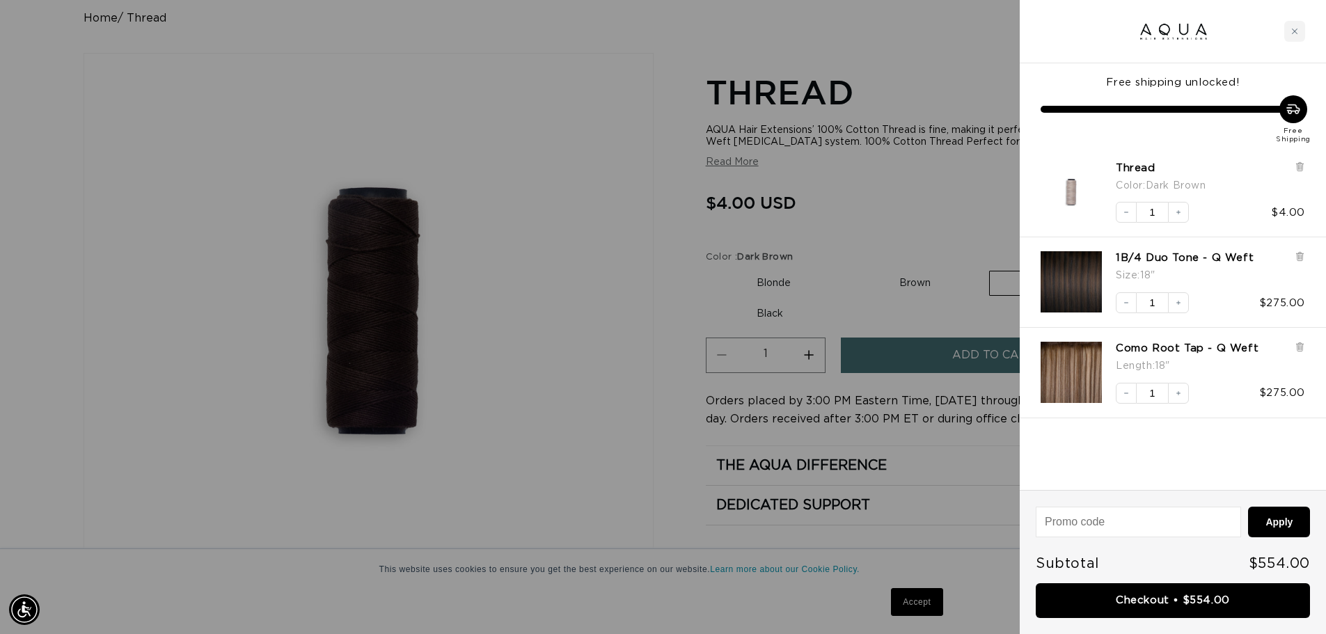
scroll to position [0, 2455]
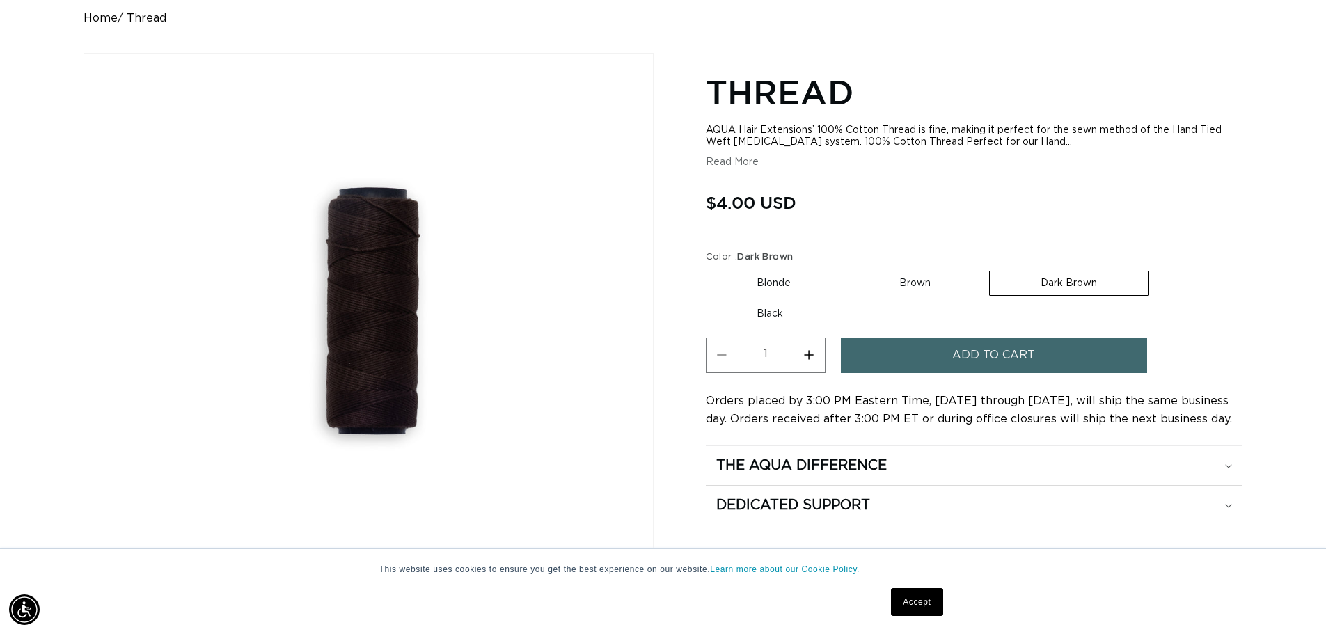
click at [907, 283] on label "Brown Variant sold out or unavailable" at bounding box center [915, 284] width 133 height 24
click at [850, 269] on input "Brown Variant sold out or unavailable" at bounding box center [849, 268] width 1 height 1
radio input "true"
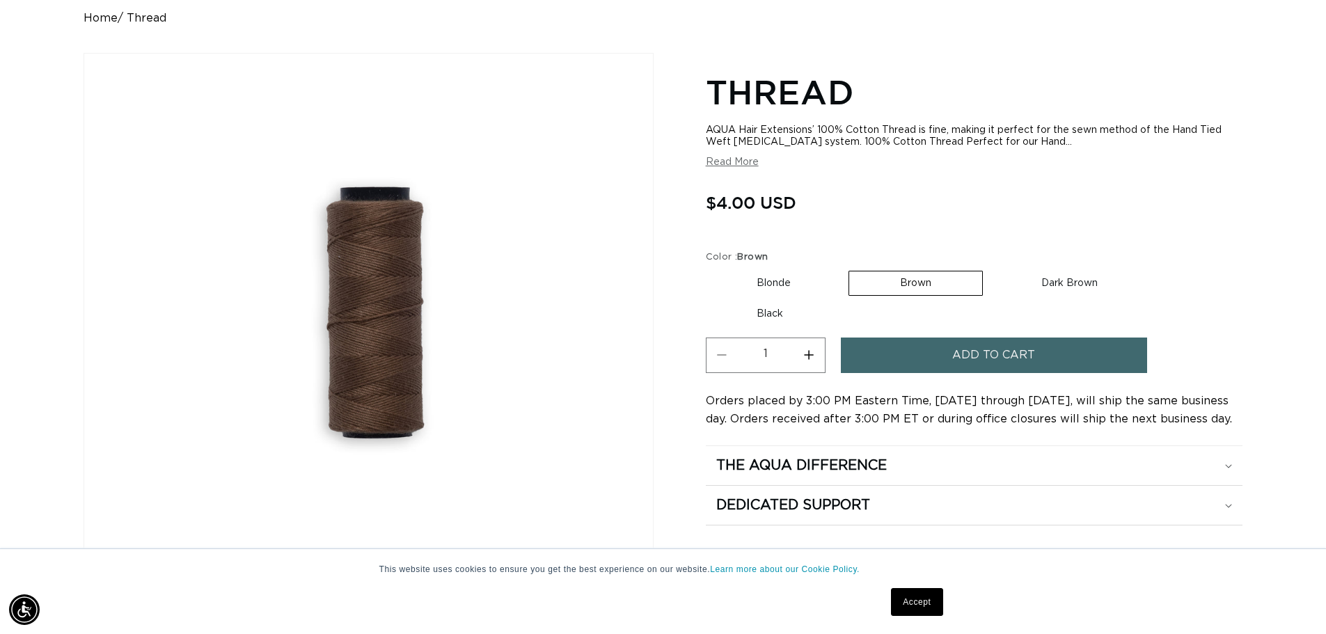
click at [917, 354] on button "Add to cart" at bounding box center [994, 356] width 306 height 36
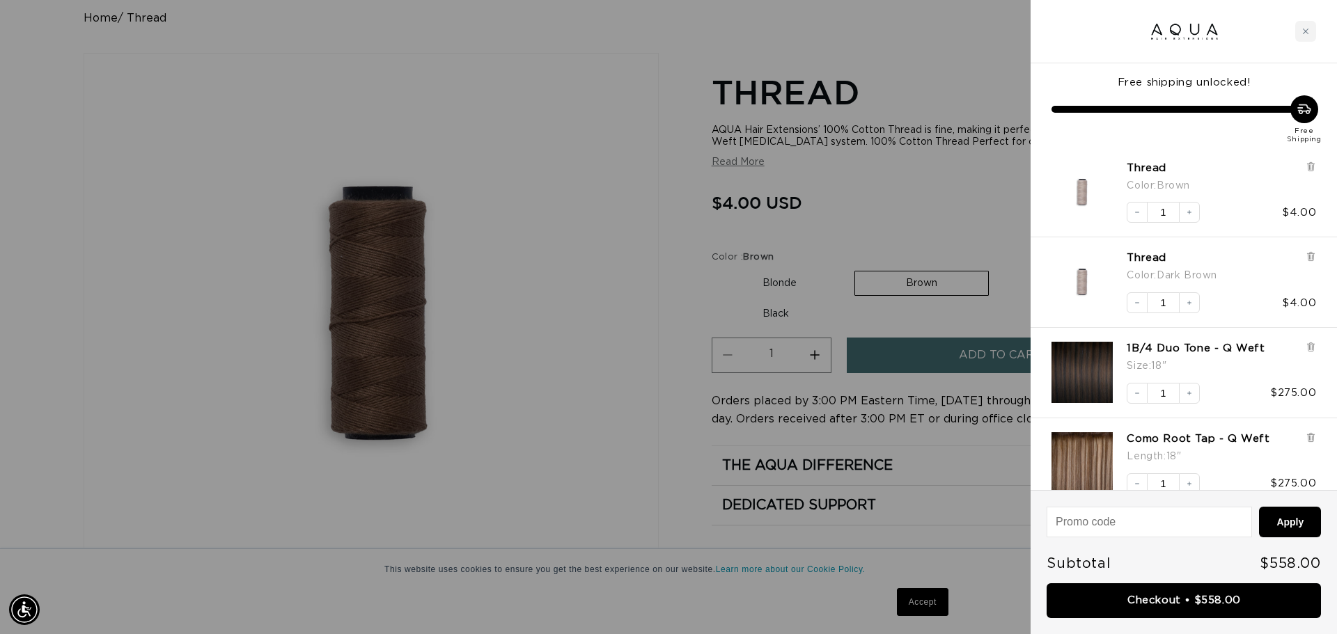
click at [892, 180] on div at bounding box center [668, 317] width 1337 height 634
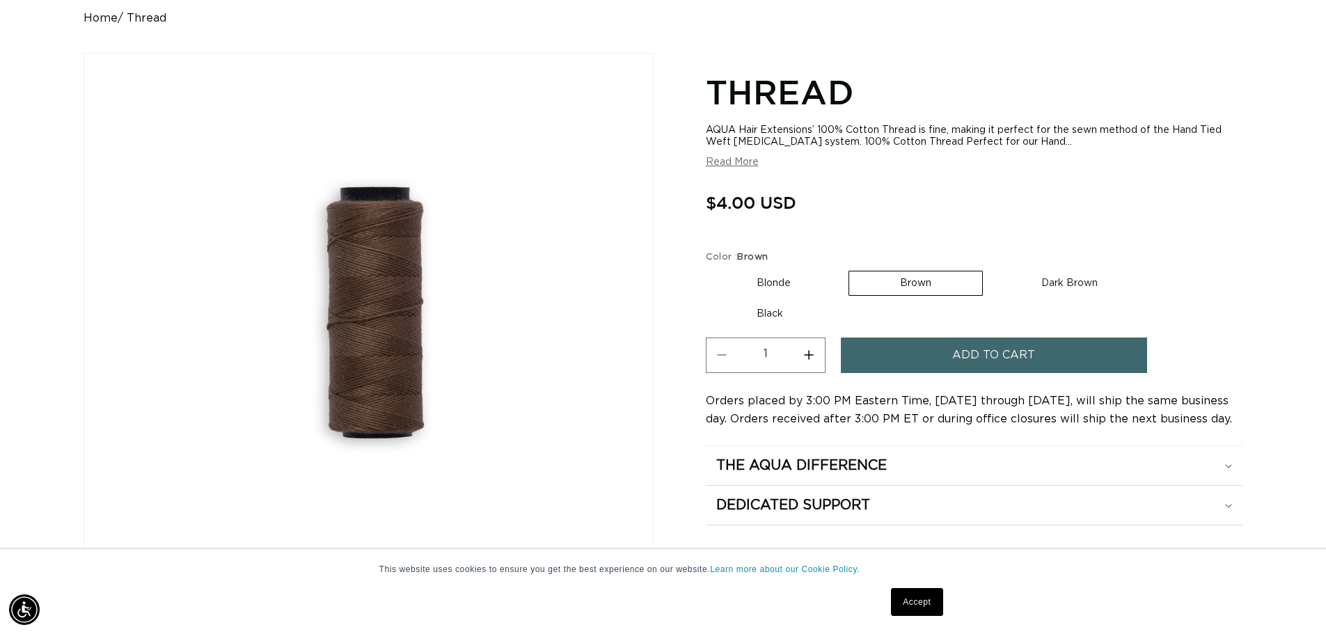
scroll to position [0, 1228]
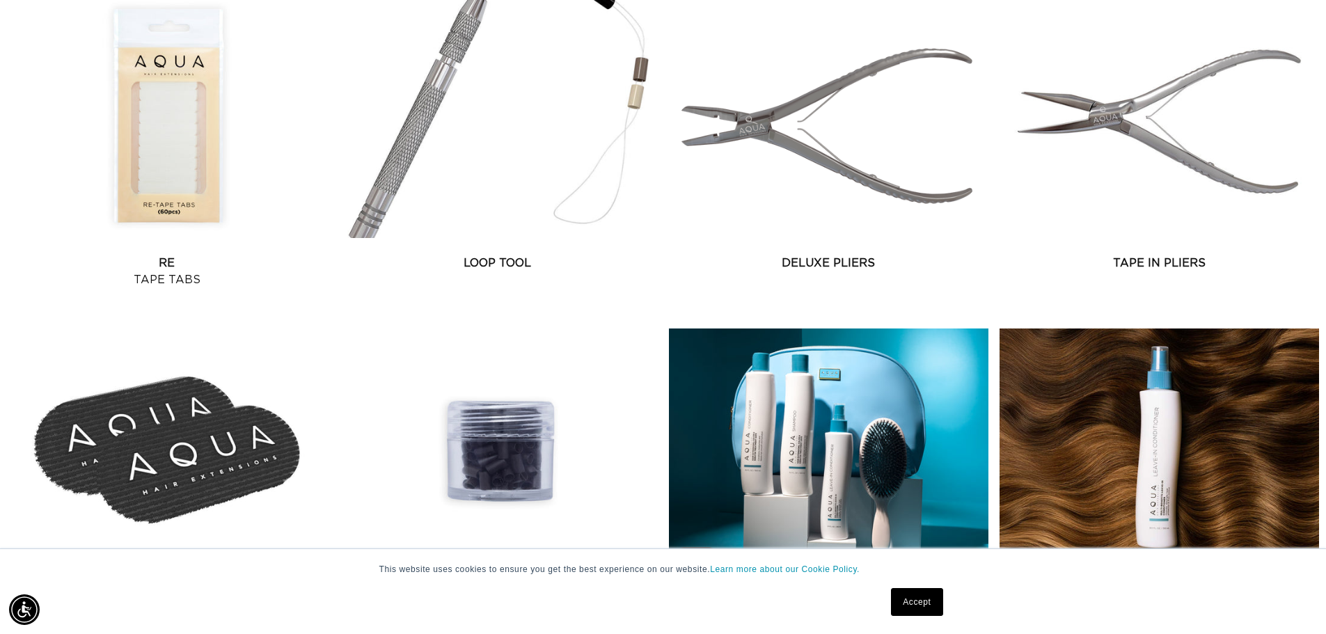
scroll to position [1671, 0]
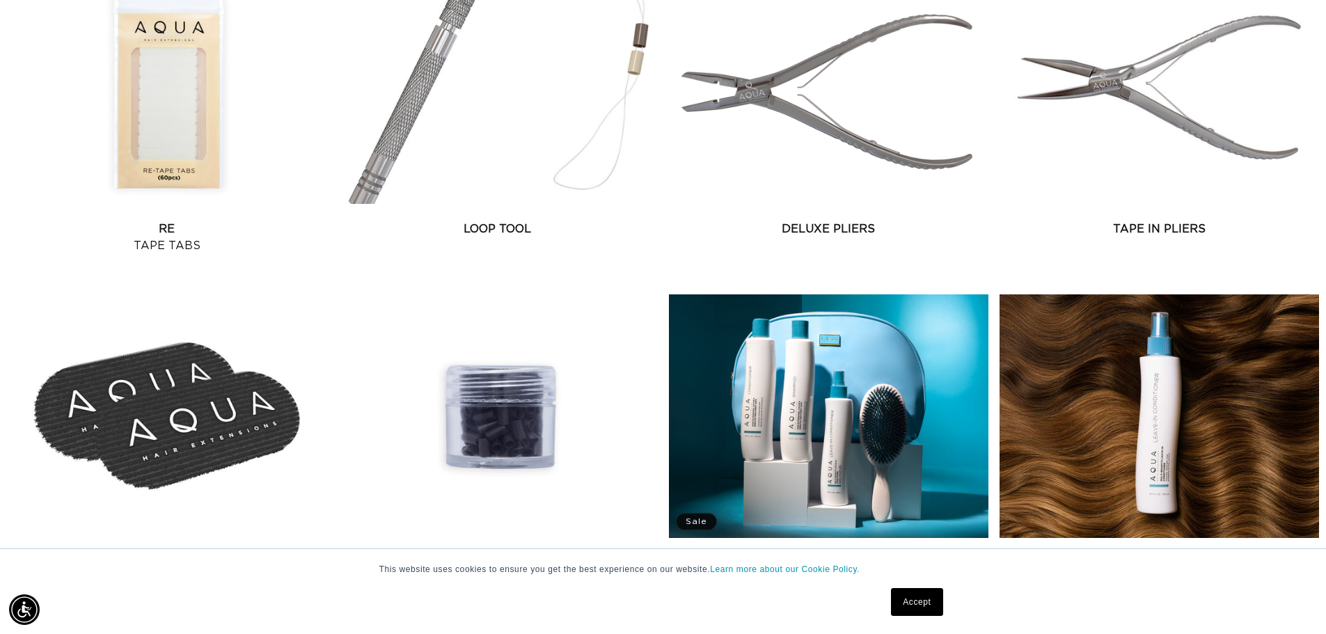
click at [508, 555] on link "Copper Cylinders" at bounding box center [498, 563] width 320 height 17
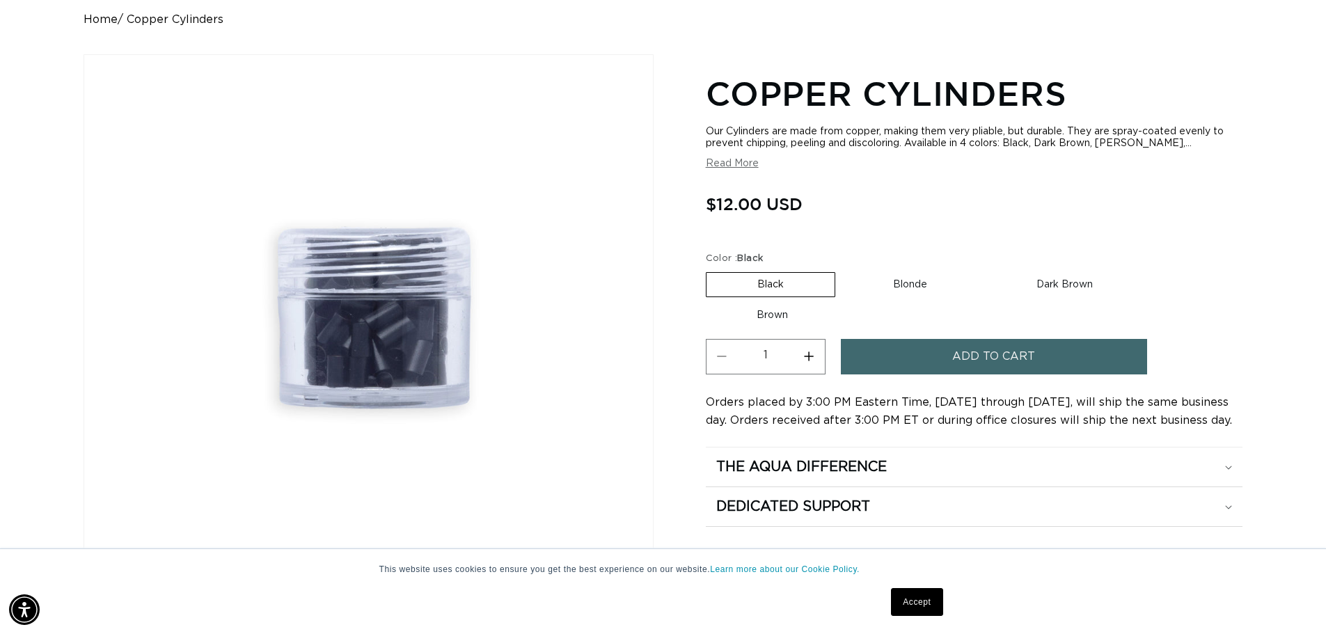
scroll to position [139, 0]
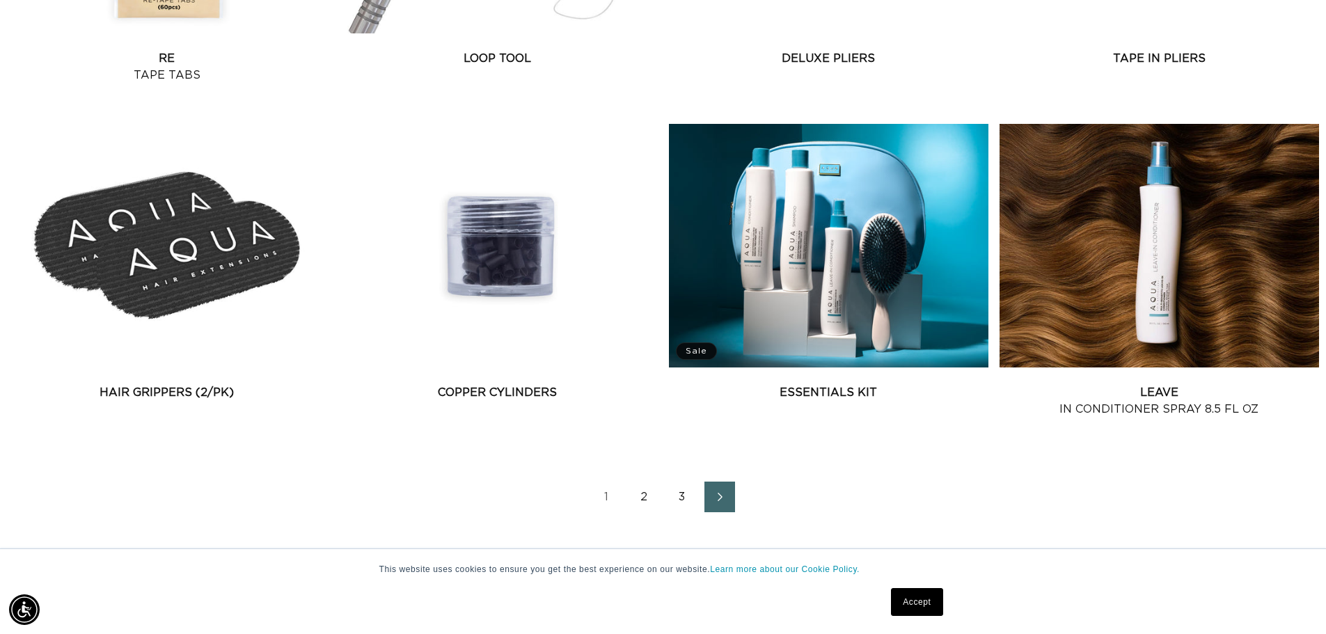
scroll to position [1950, 0]
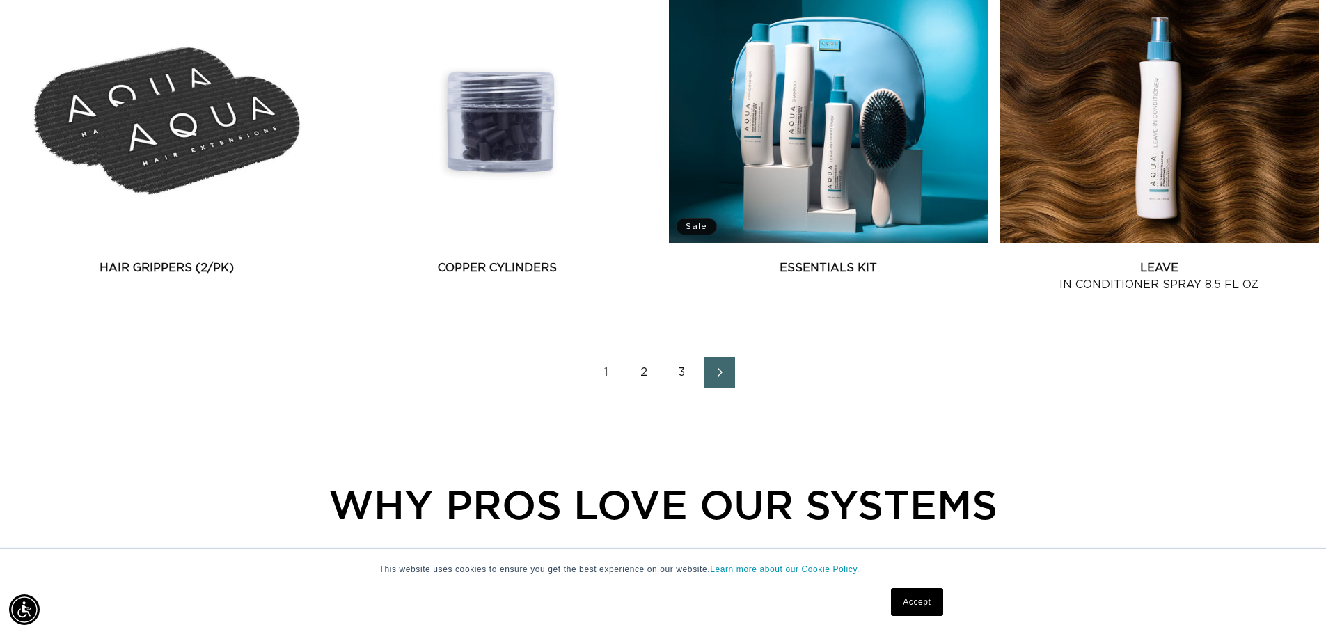
click at [648, 368] on link "2" at bounding box center [644, 372] width 31 height 31
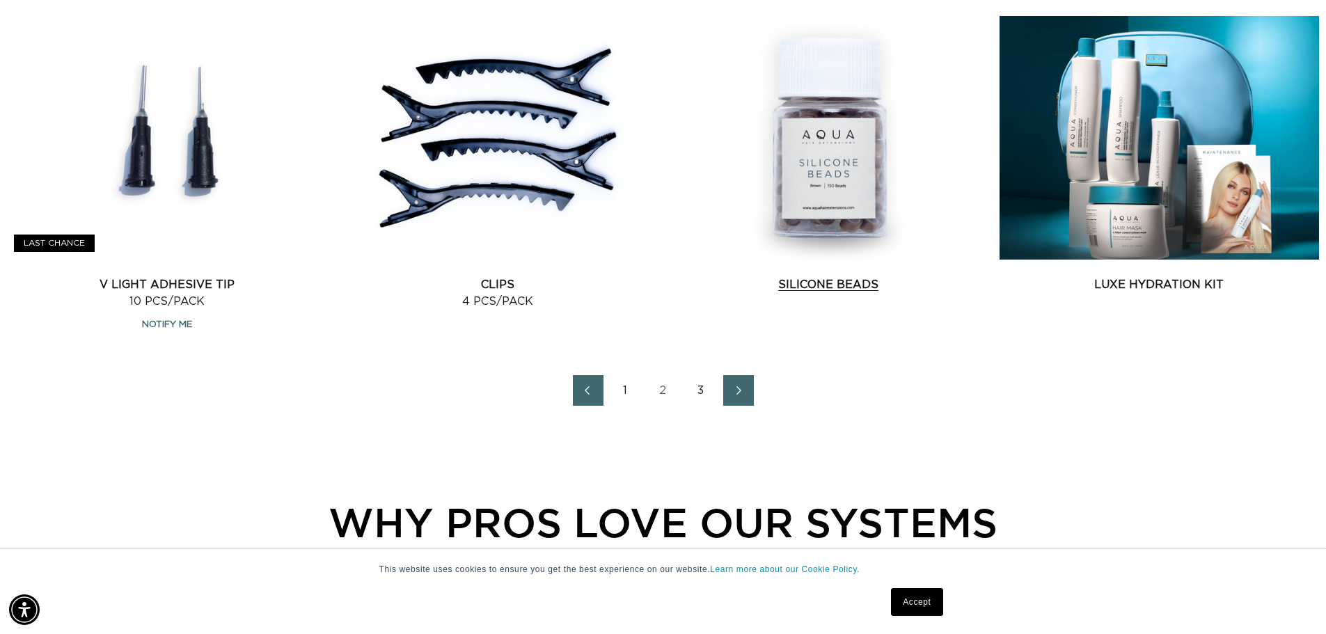
scroll to position [0, 2455]
click at [801, 290] on link "Silicone Beads" at bounding box center [829, 284] width 320 height 17
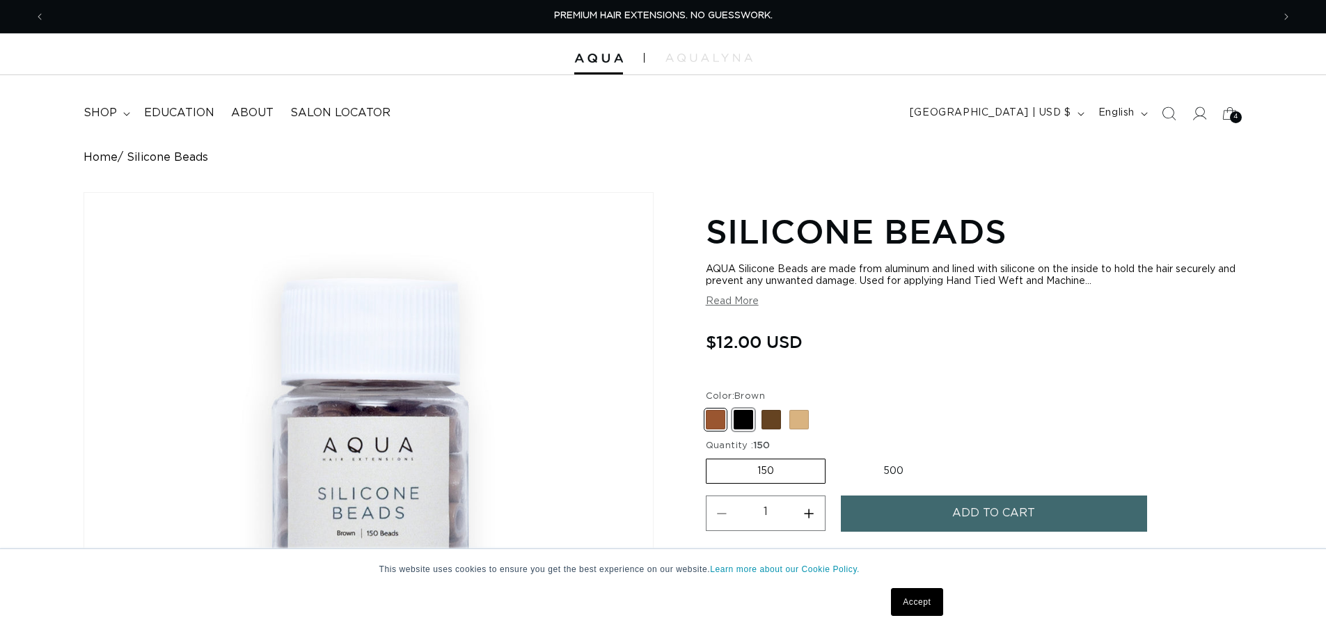
click at [740, 424] on span at bounding box center [743, 419] width 19 height 19
click at [710, 408] on input "Black Variant sold out or unavailable" at bounding box center [710, 407] width 1 height 1
radio input "true"
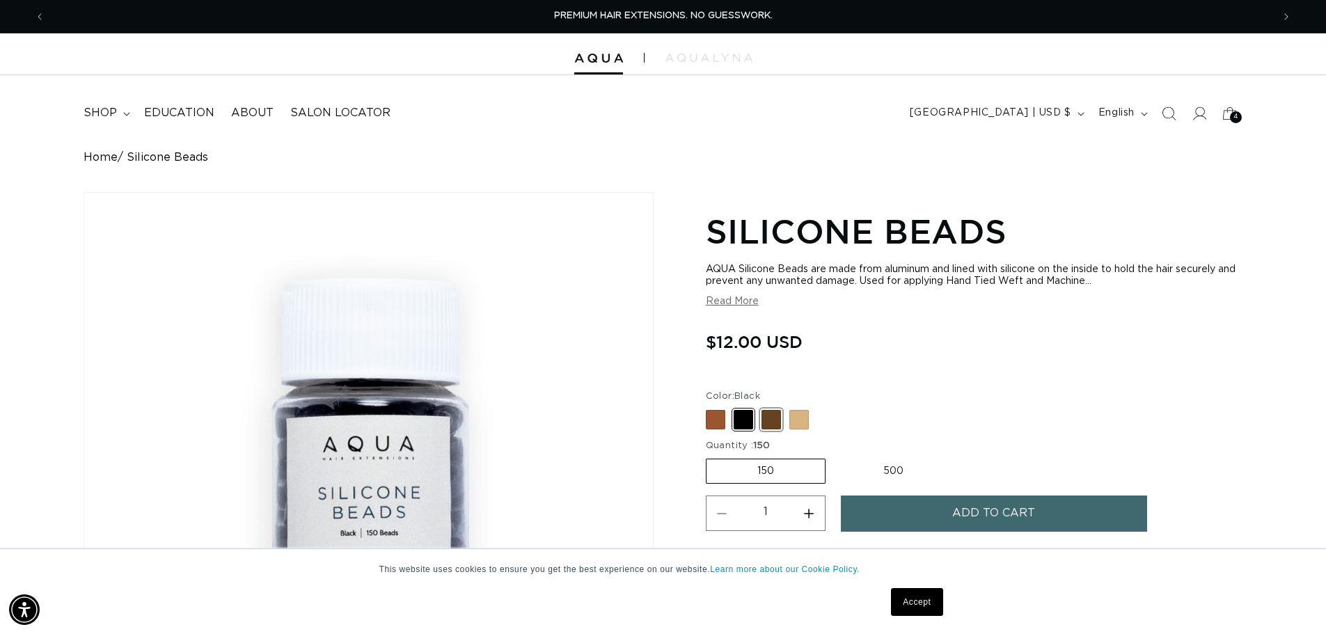
click at [772, 423] on span at bounding box center [771, 419] width 19 height 19
click at [710, 408] on input "Dark Brown Variant sold out or unavailable" at bounding box center [710, 407] width 1 height 1
radio input "true"
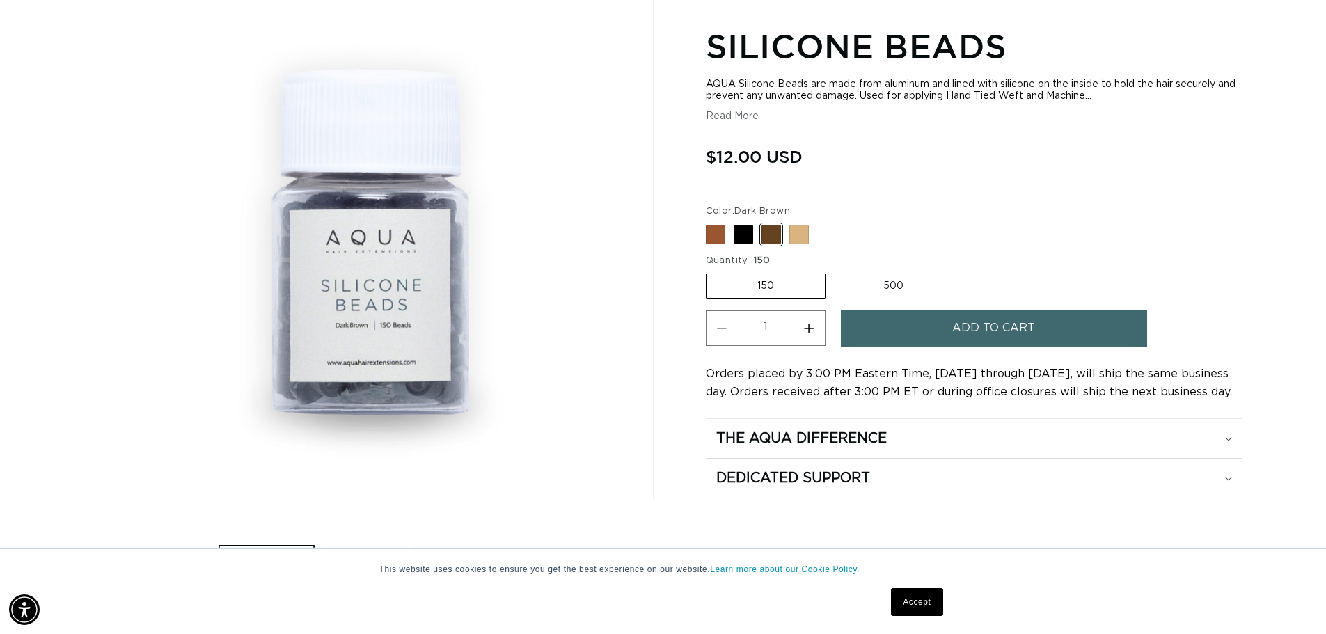
click at [889, 290] on label "500 Variant sold out or unavailable" at bounding box center [894, 286] width 122 height 24
click at [833, 272] on input "500 Variant sold out or unavailable" at bounding box center [833, 271] width 1 height 1
radio input "true"
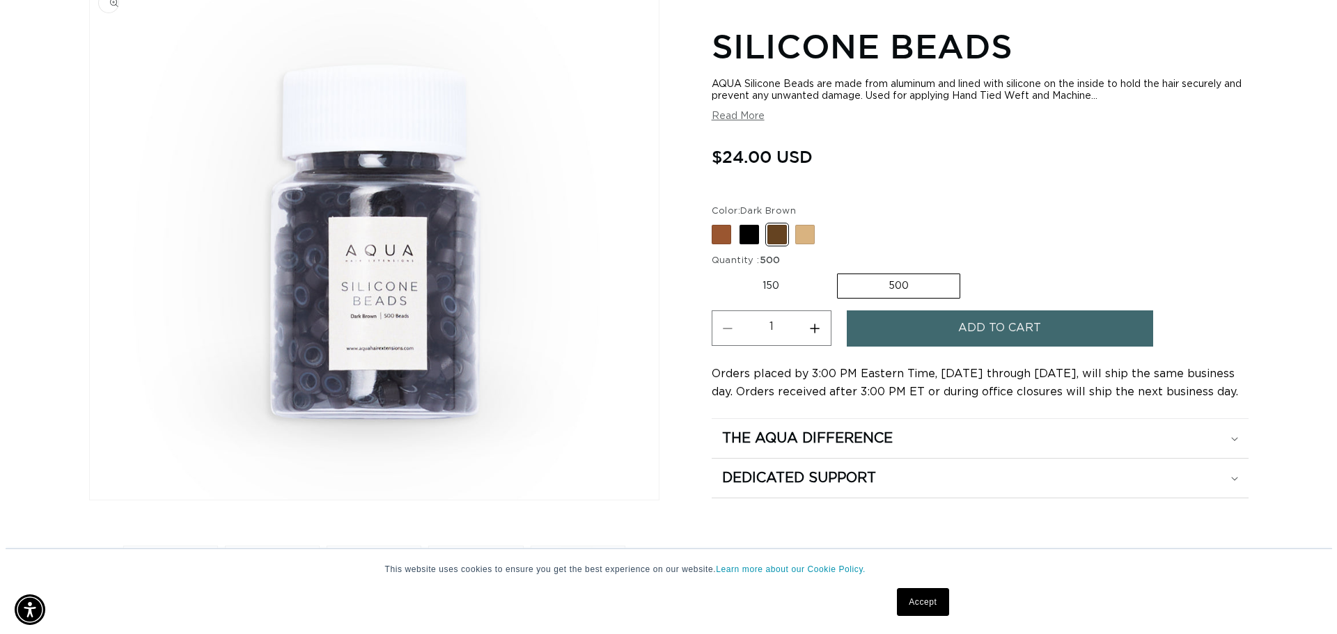
scroll to position [0, 2455]
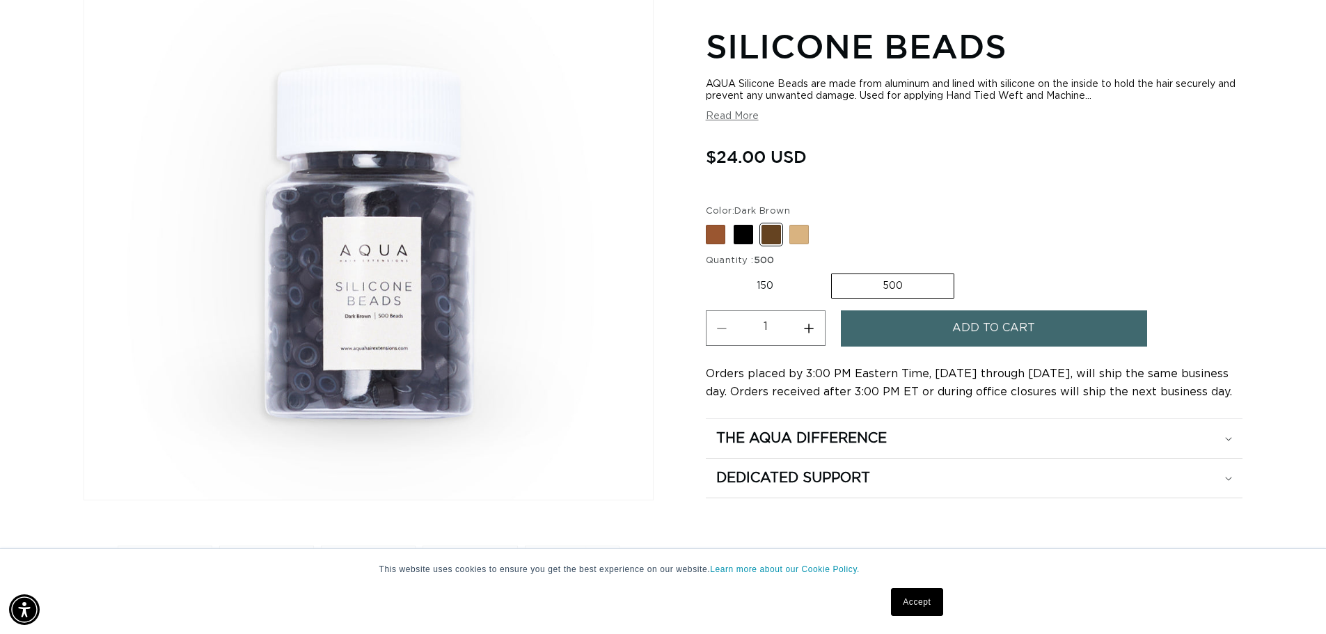
click at [884, 290] on label "500 Variant sold out or unavailable" at bounding box center [892, 286] width 123 height 25
click at [832, 272] on input "500 Variant sold out or unavailable" at bounding box center [831, 271] width 1 height 1
click at [964, 329] on span "Add to cart" at bounding box center [994, 329] width 83 height 36
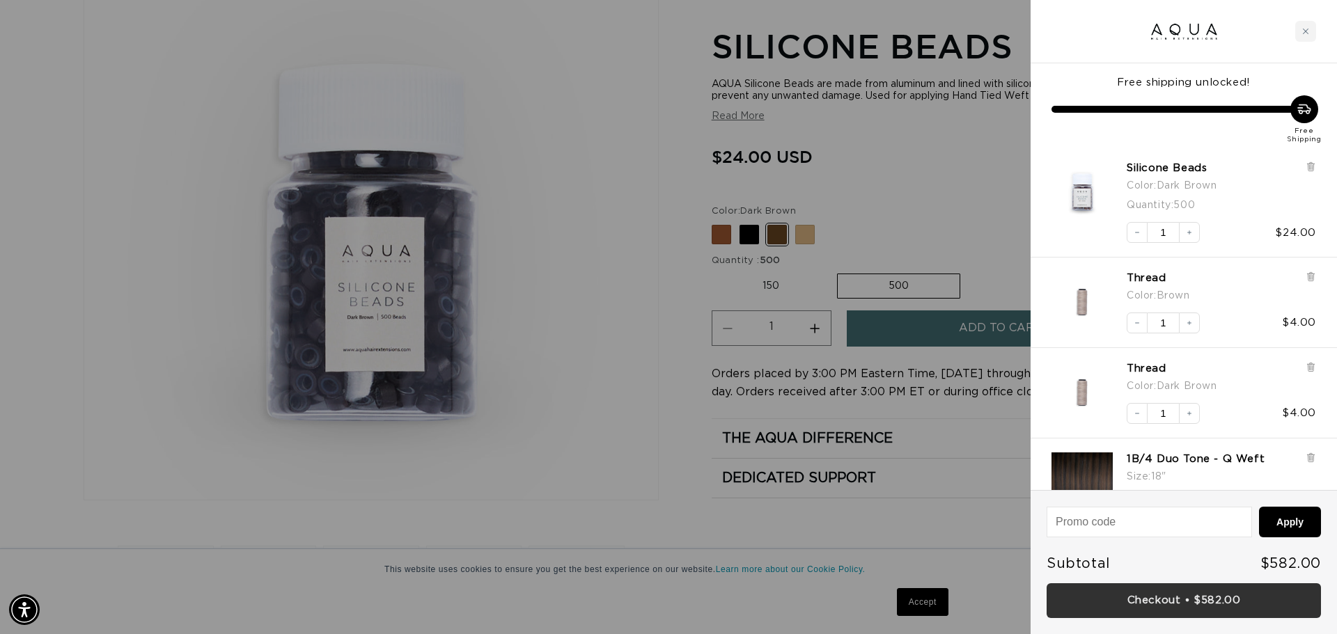
scroll to position [0, 1238]
click at [1210, 602] on link "Checkout • $582.00" at bounding box center [1184, 602] width 274 height 36
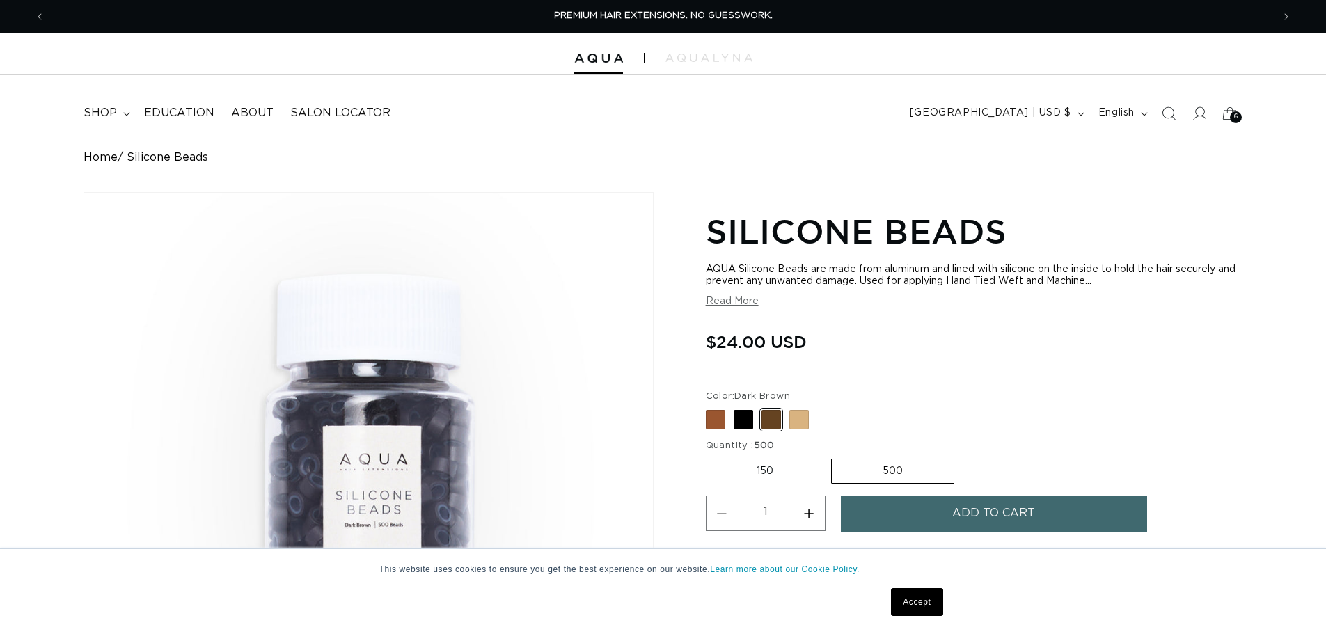
click at [1227, 104] on icon at bounding box center [1230, 113] width 31 height 31
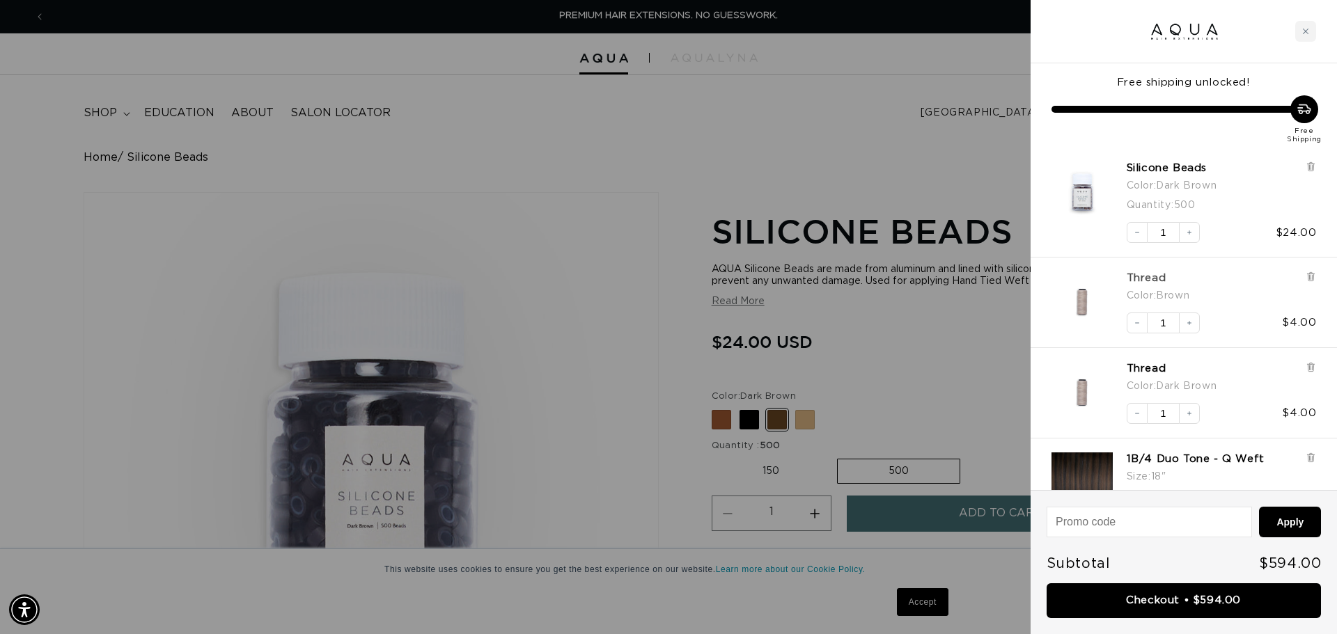
click at [1146, 283] on link "Thread" at bounding box center [1155, 279] width 56 height 14
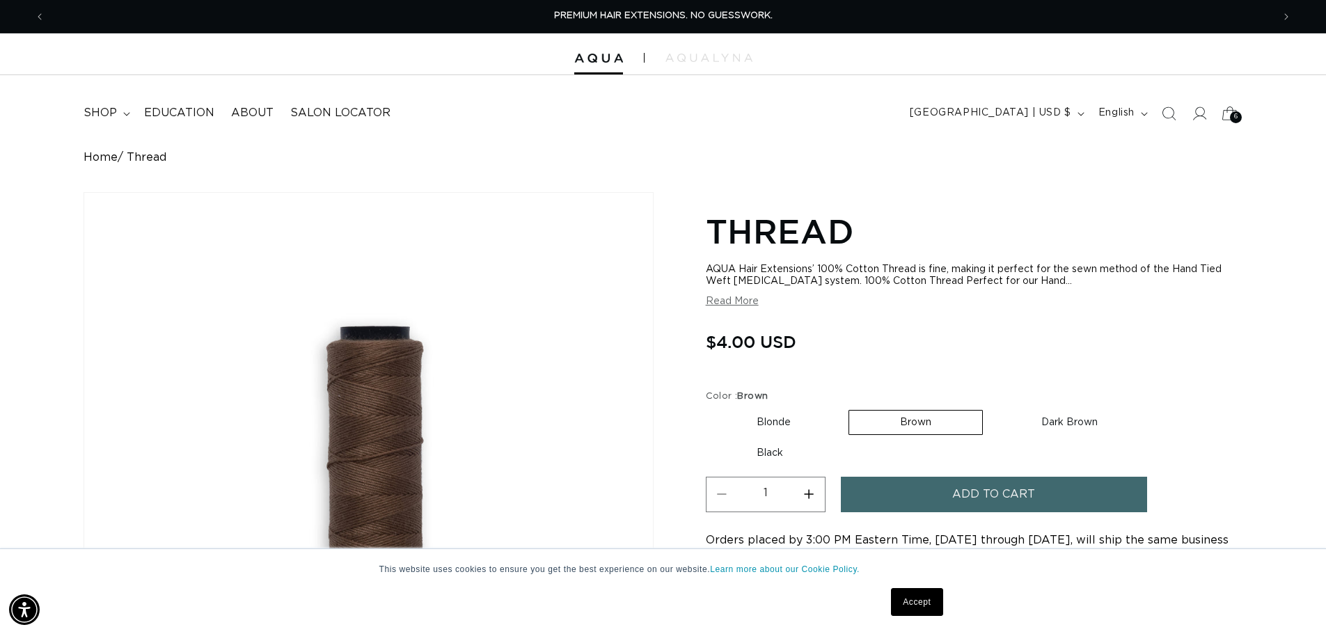
click at [1223, 120] on icon at bounding box center [1230, 113] width 33 height 33
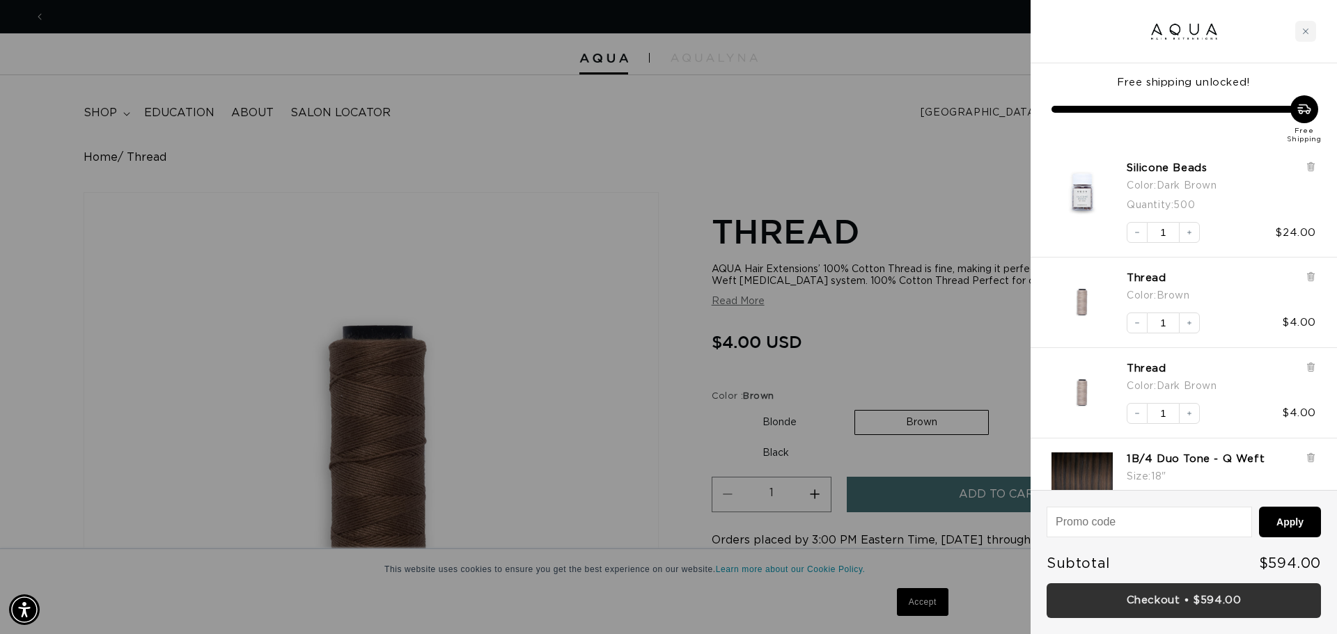
scroll to position [0, 1238]
click at [1174, 602] on link "Checkout • $594.00" at bounding box center [1184, 602] width 274 height 36
